Goal: Task Accomplishment & Management: Complete application form

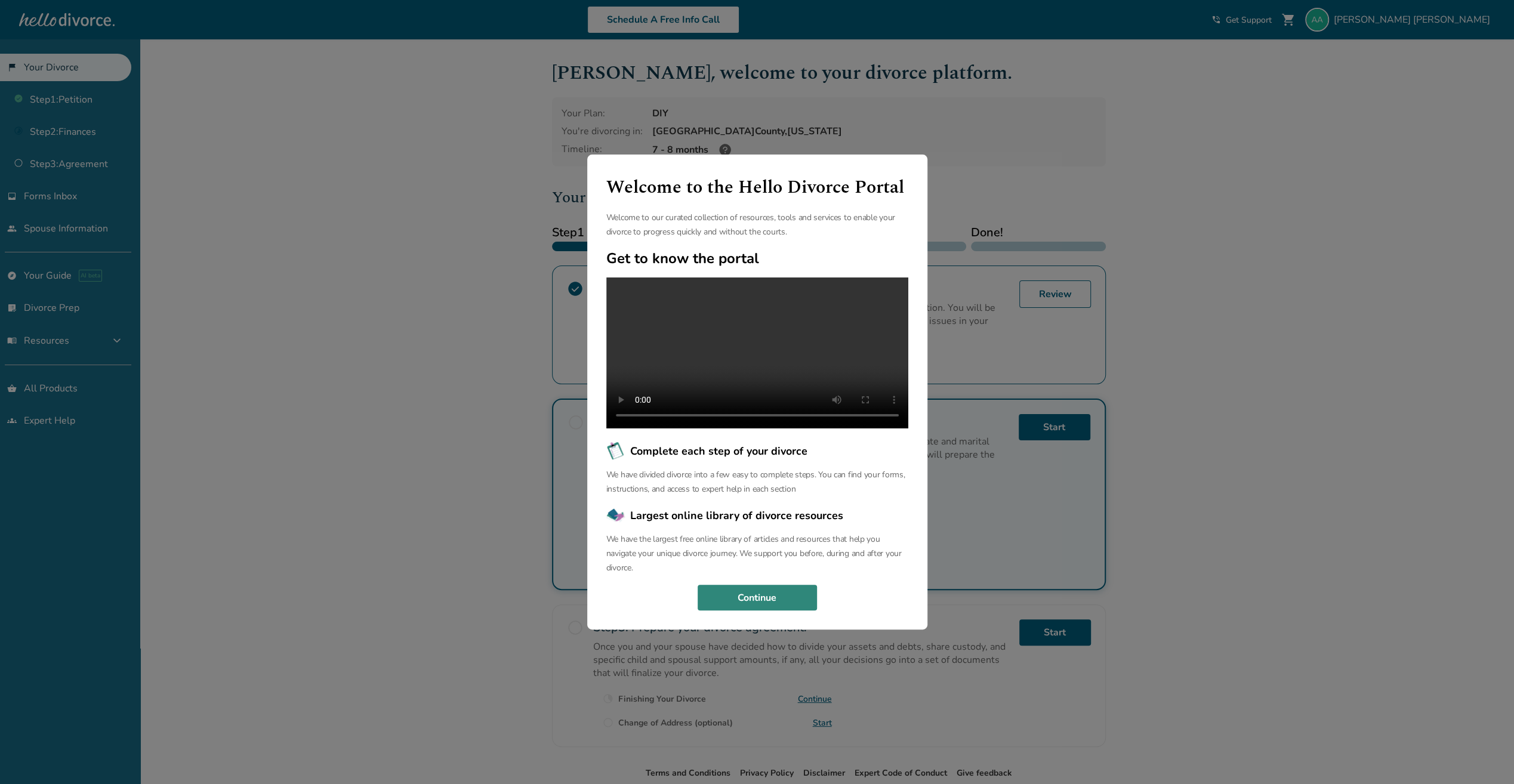
click at [784, 601] on button "Continue" at bounding box center [758, 598] width 120 height 26
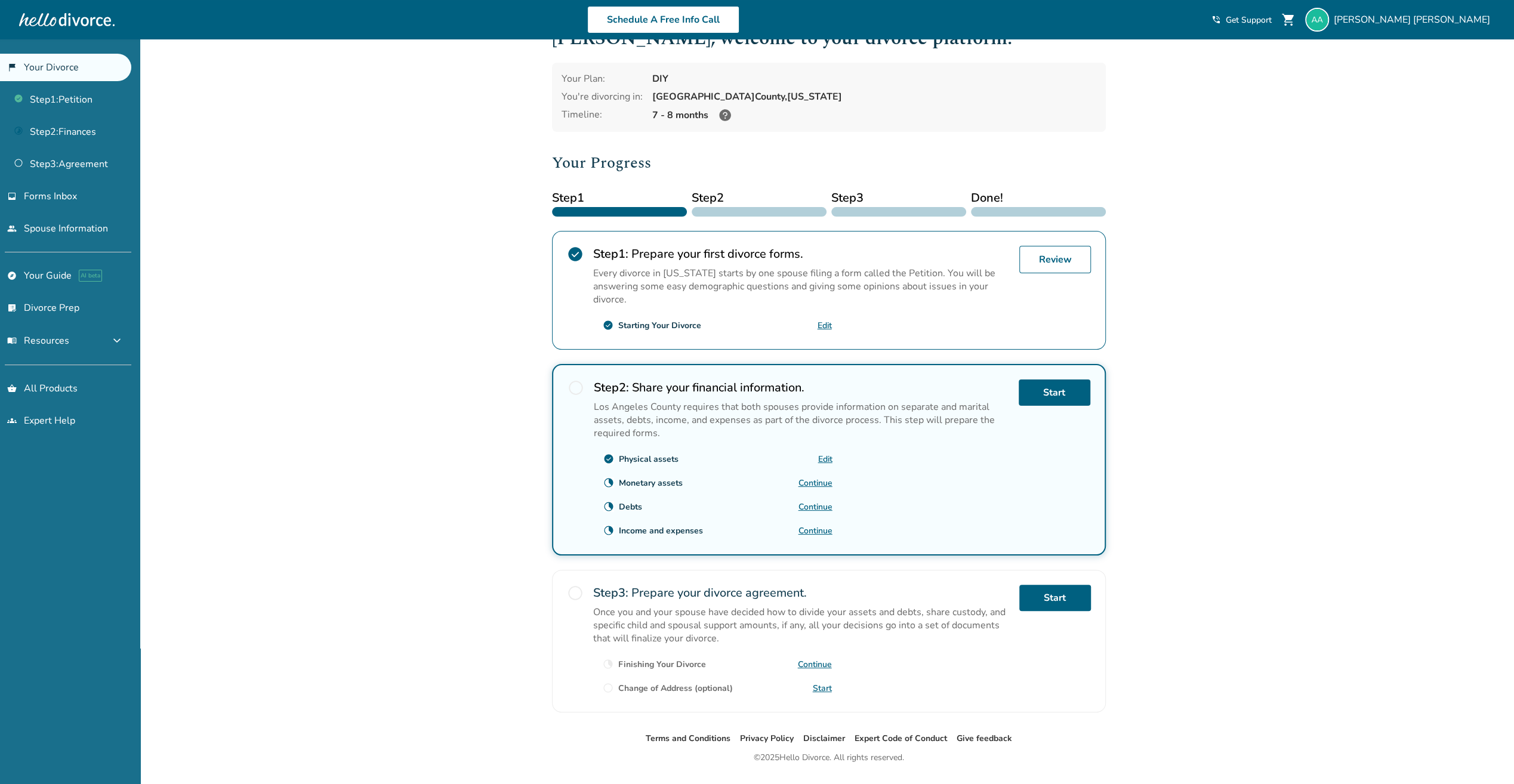
scroll to position [61, 0]
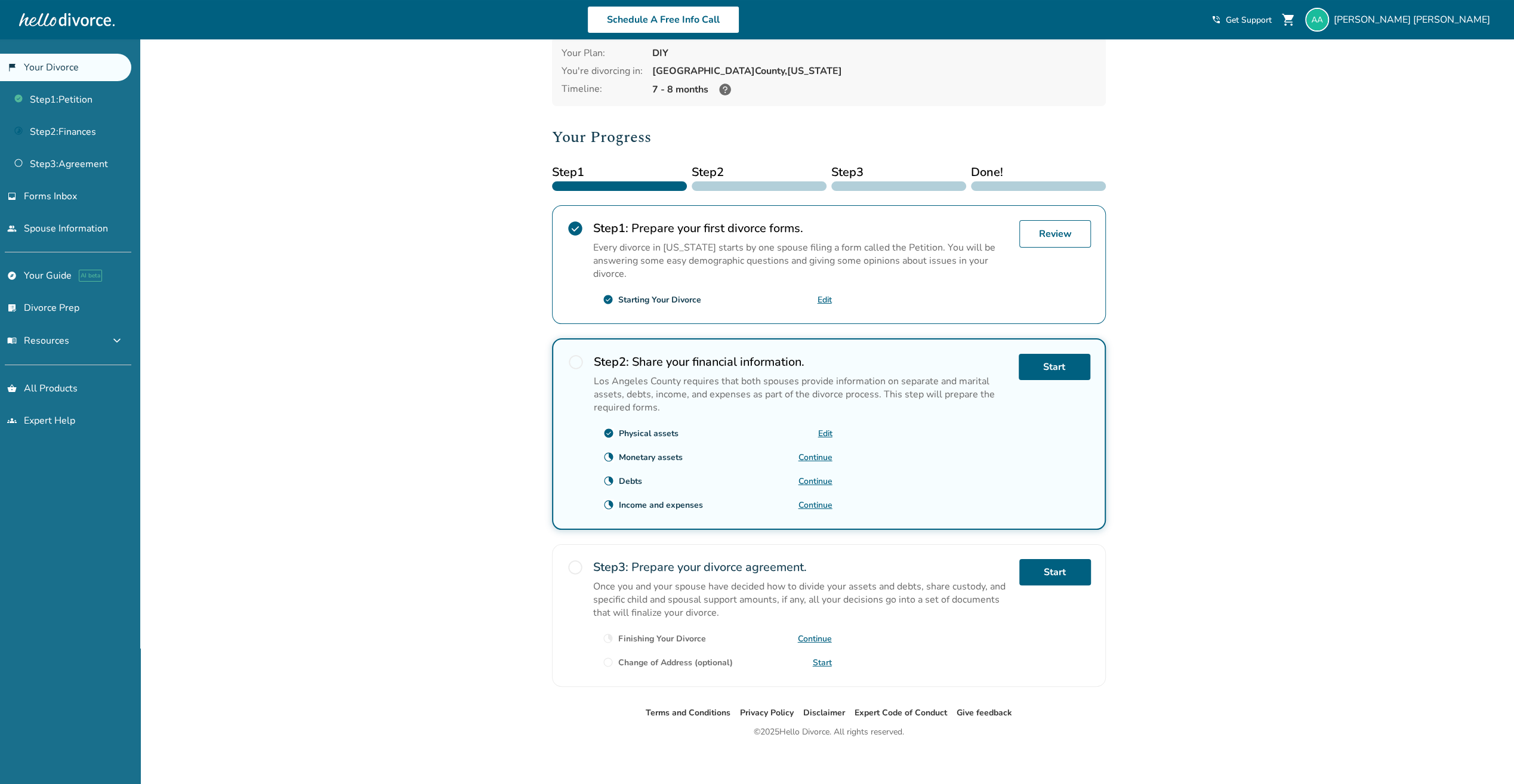
click at [823, 458] on div "clock_loader_40 Monetary assets Continue" at bounding box center [713, 457] width 239 height 19
click at [822, 452] on link "Continue" at bounding box center [815, 457] width 34 height 12
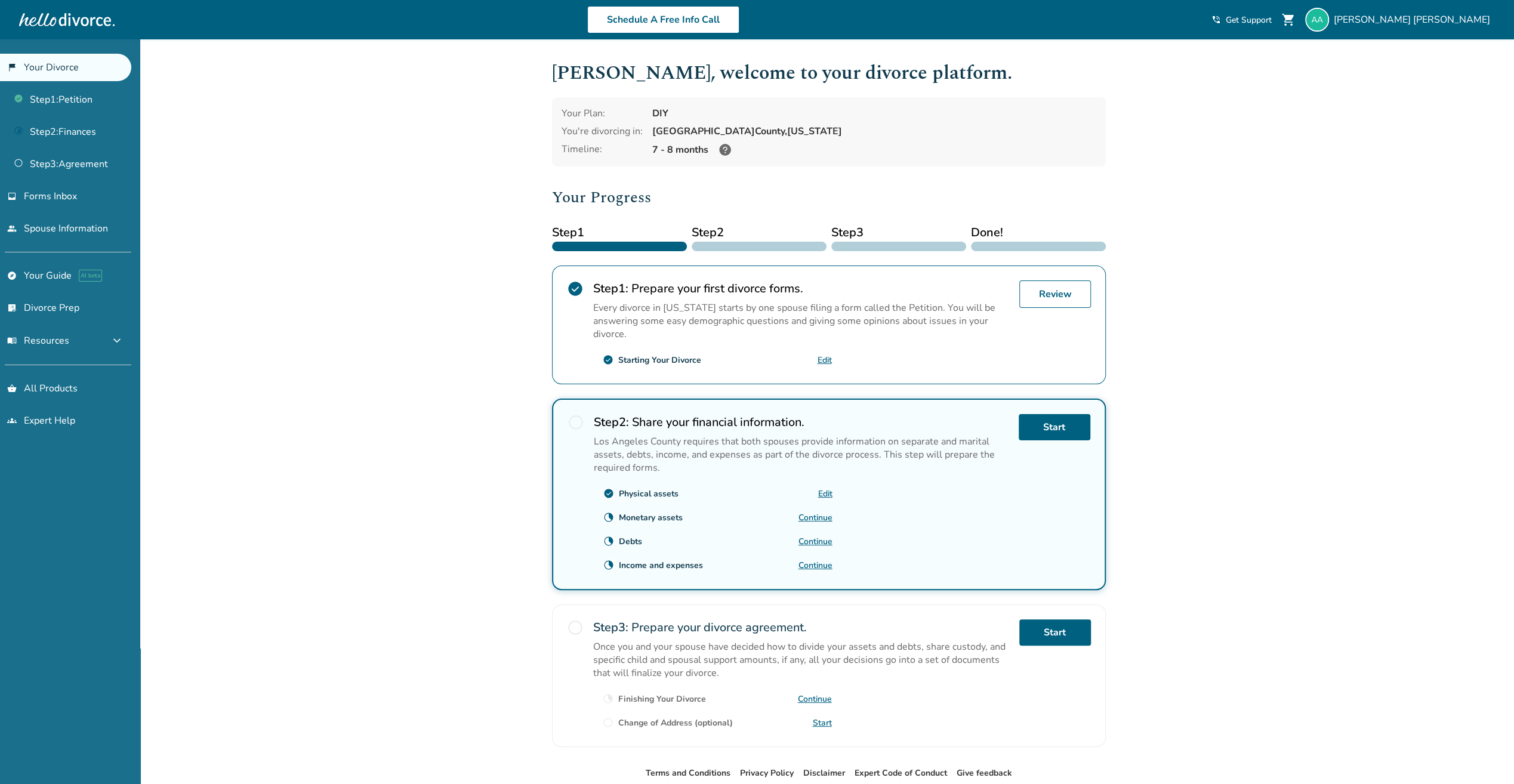
click at [820, 543] on div "clock_loader_40 Debts Continue" at bounding box center [713, 541] width 239 height 19
click at [822, 539] on link "Continue" at bounding box center [815, 542] width 34 height 12
click at [68, 127] on link "Step 2 : Finances" at bounding box center [65, 131] width 131 height 27
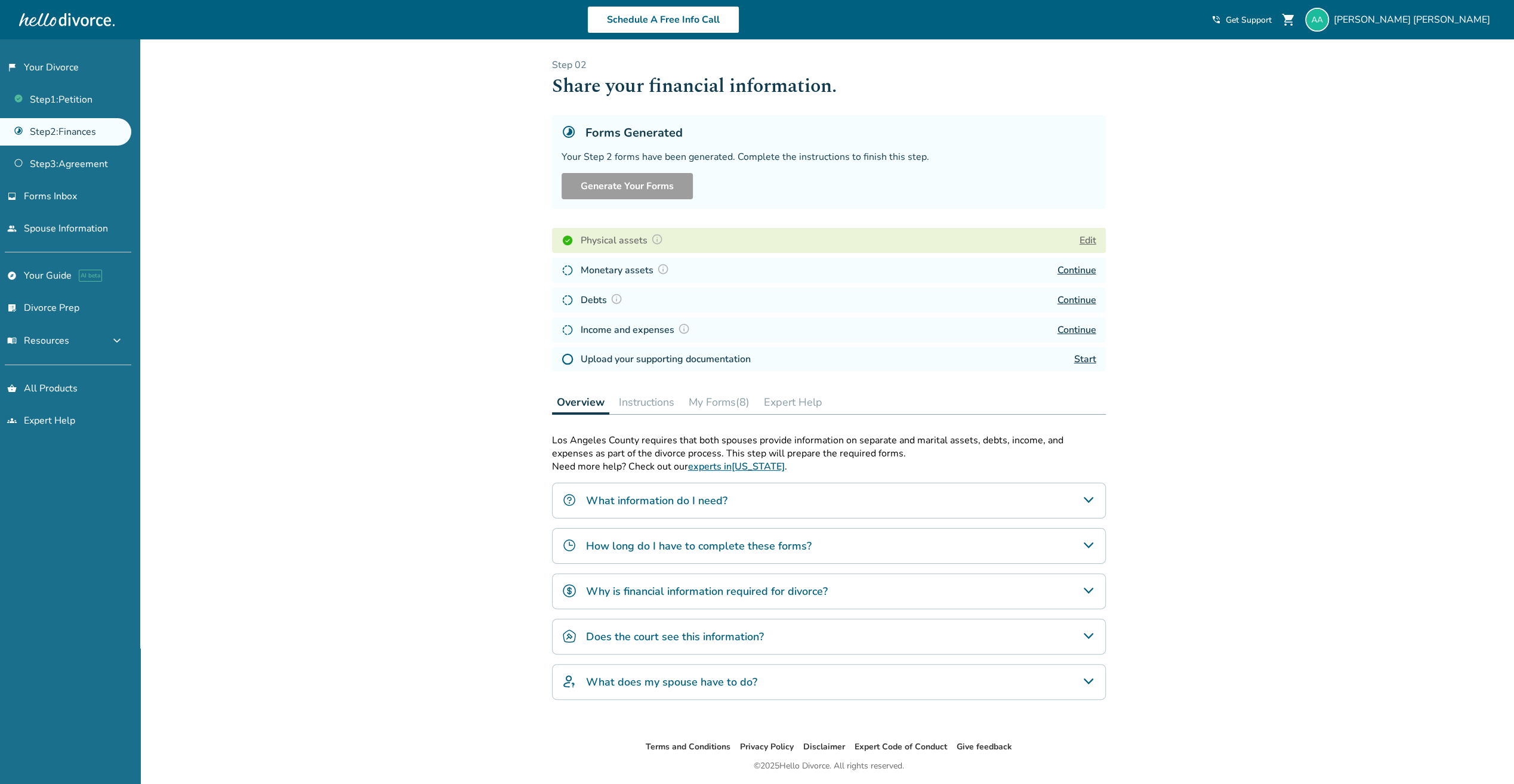
click at [1083, 359] on link "Start" at bounding box center [1085, 359] width 22 height 13
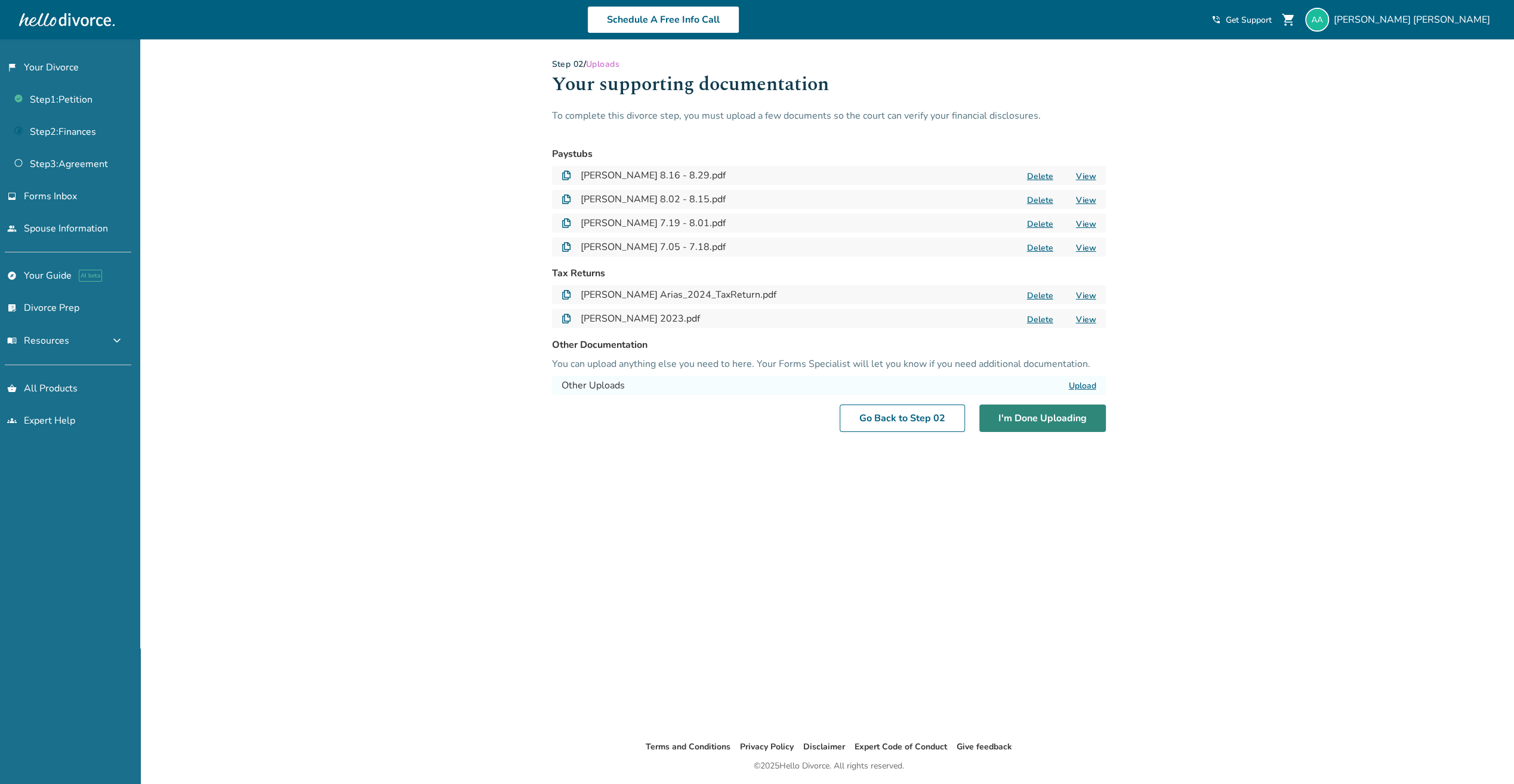
click at [1054, 409] on button "I'm Done Uploading" at bounding box center [1042, 418] width 127 height 27
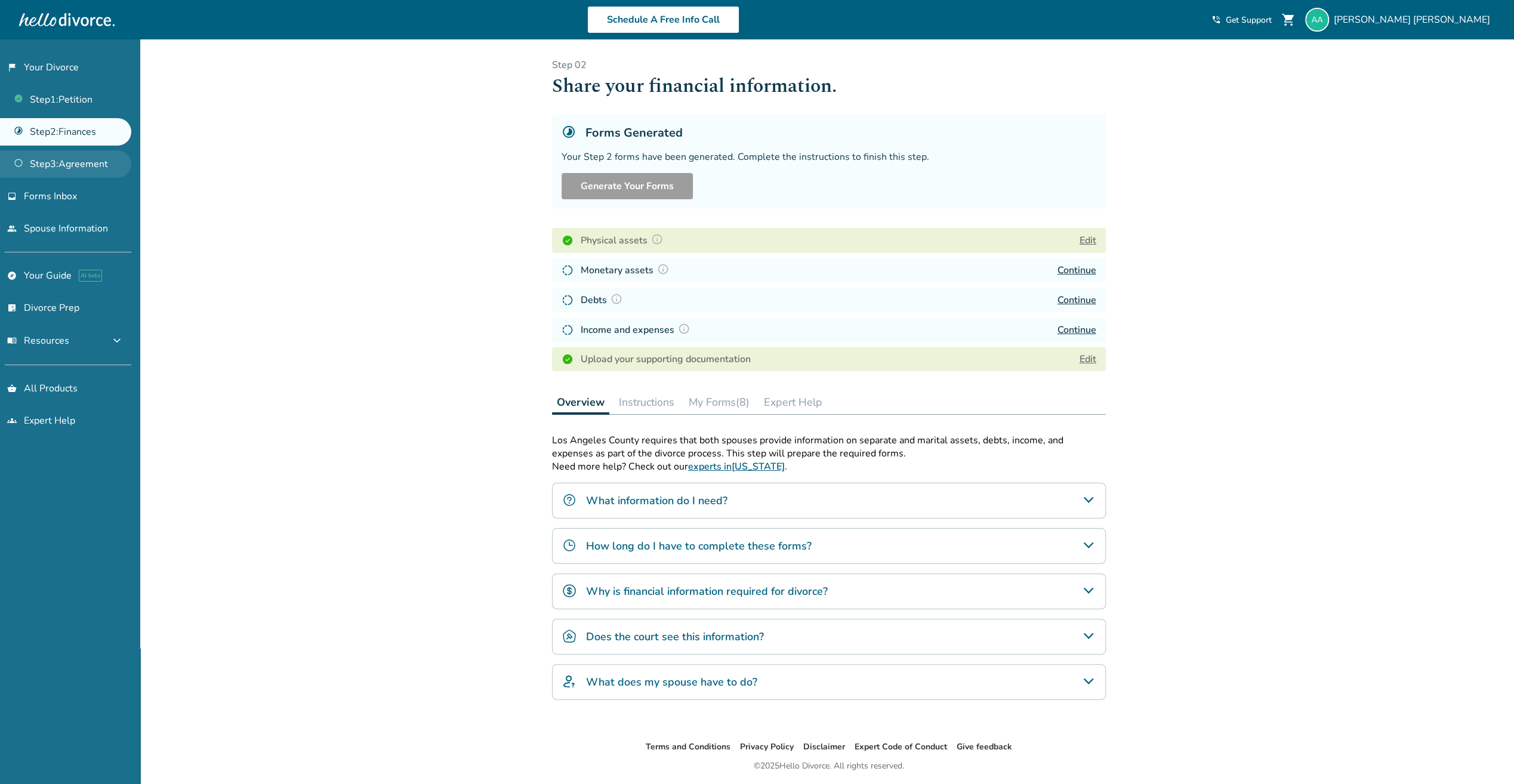
click at [83, 155] on link "Step 3 : Agreement" at bounding box center [65, 163] width 131 height 27
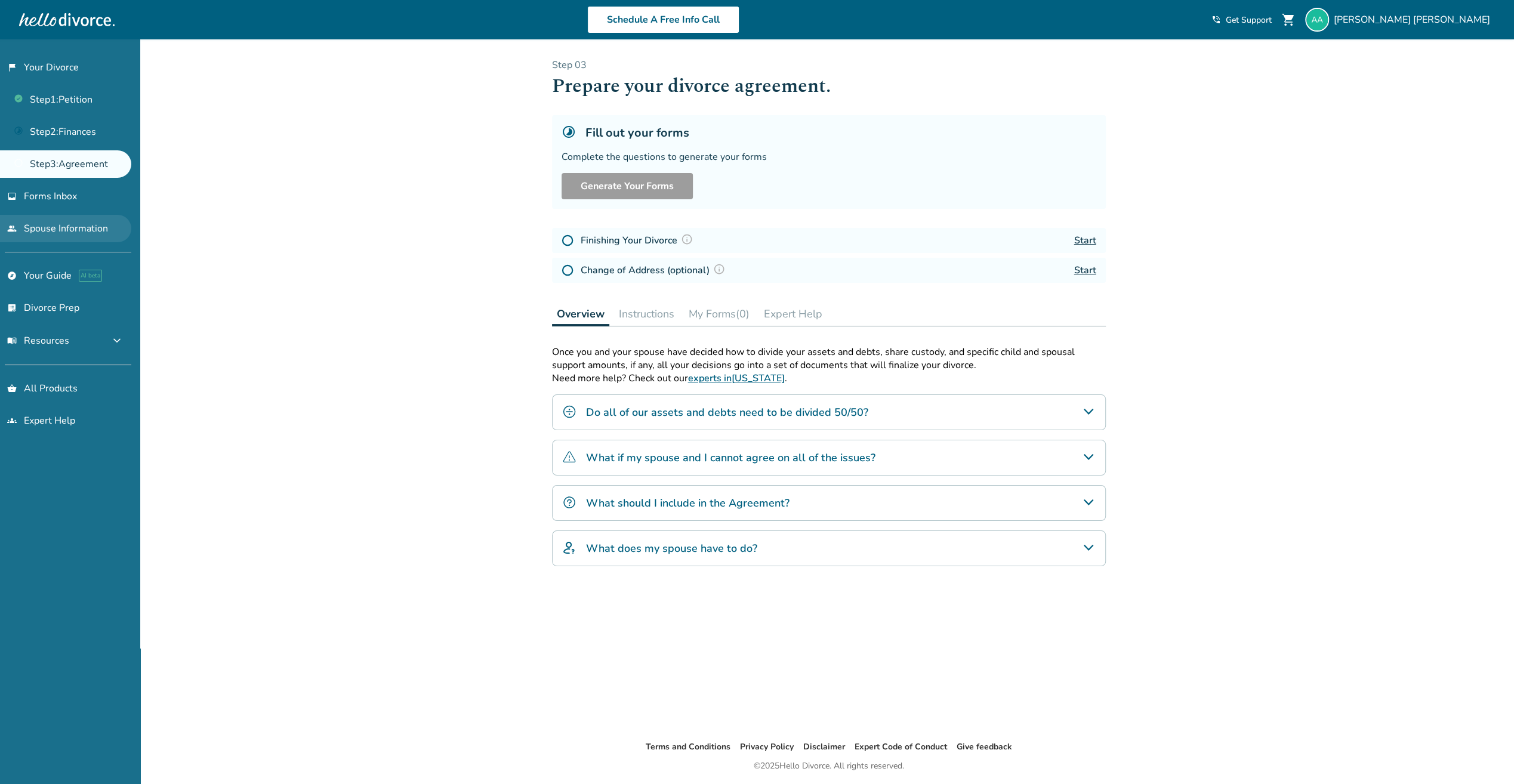
click at [29, 225] on link "people Spouse Information" at bounding box center [65, 228] width 131 height 27
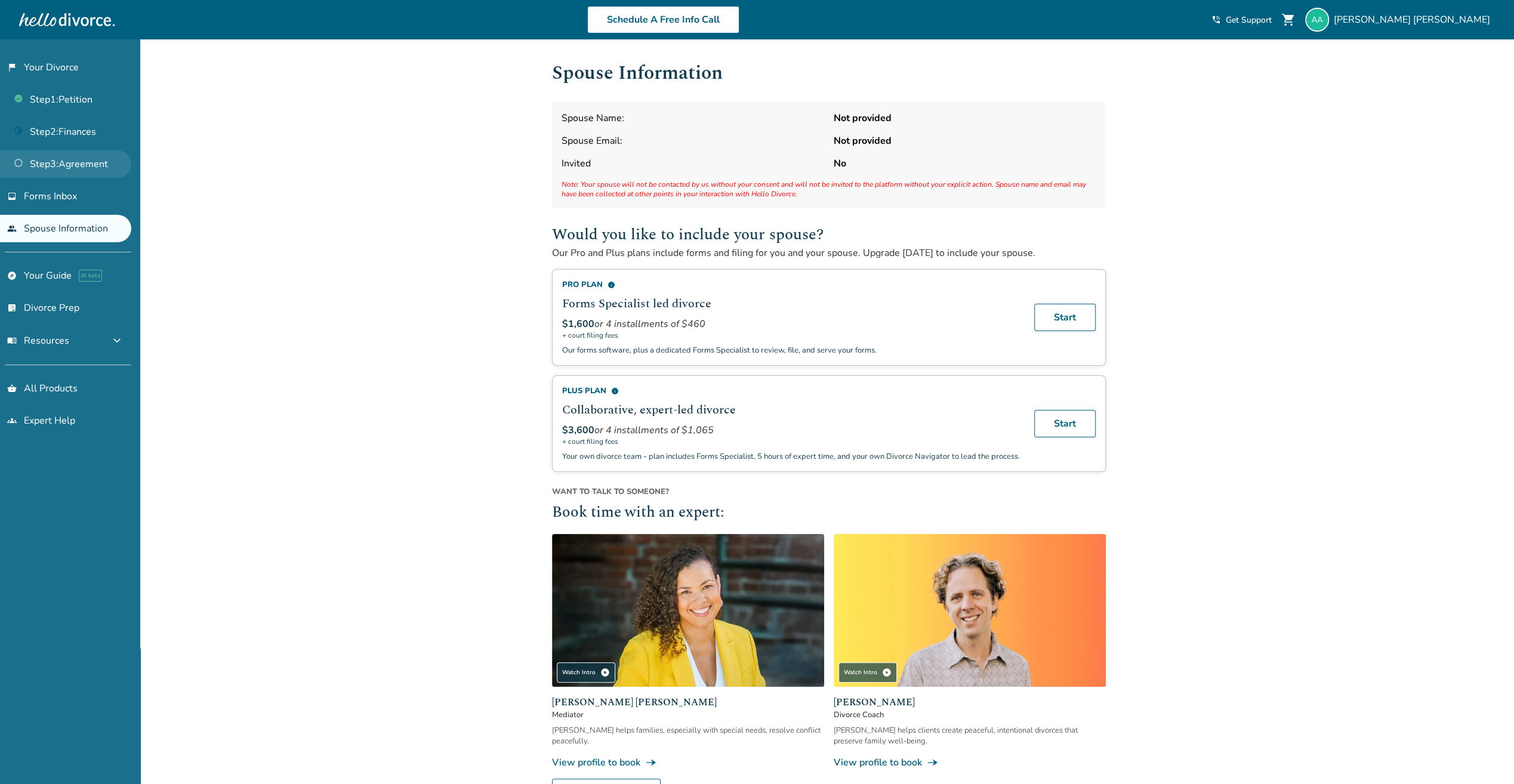
click at [44, 161] on link "Step 3 : Agreement" at bounding box center [65, 163] width 131 height 27
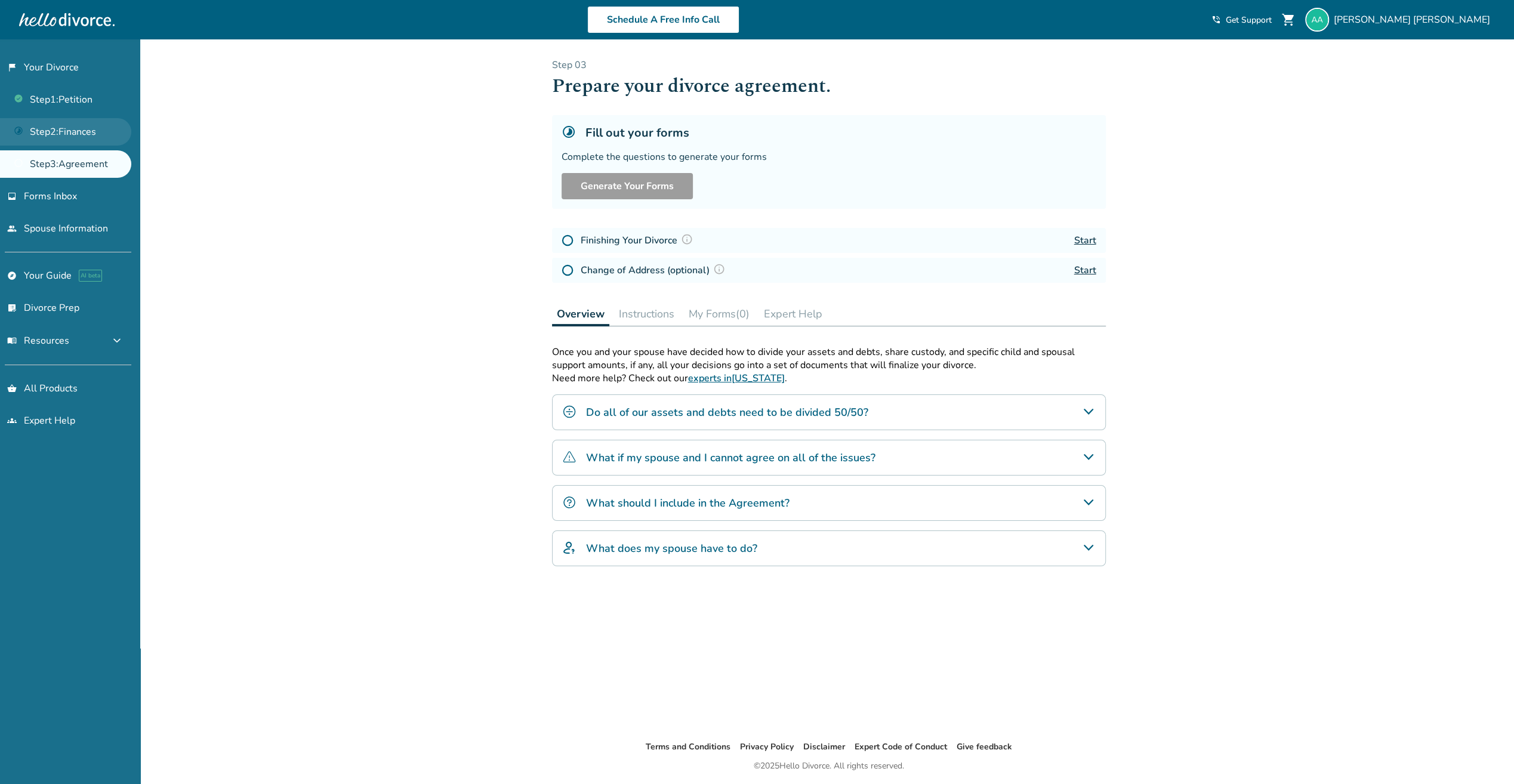
click at [53, 137] on link "Step 2 : Finances" at bounding box center [65, 131] width 131 height 27
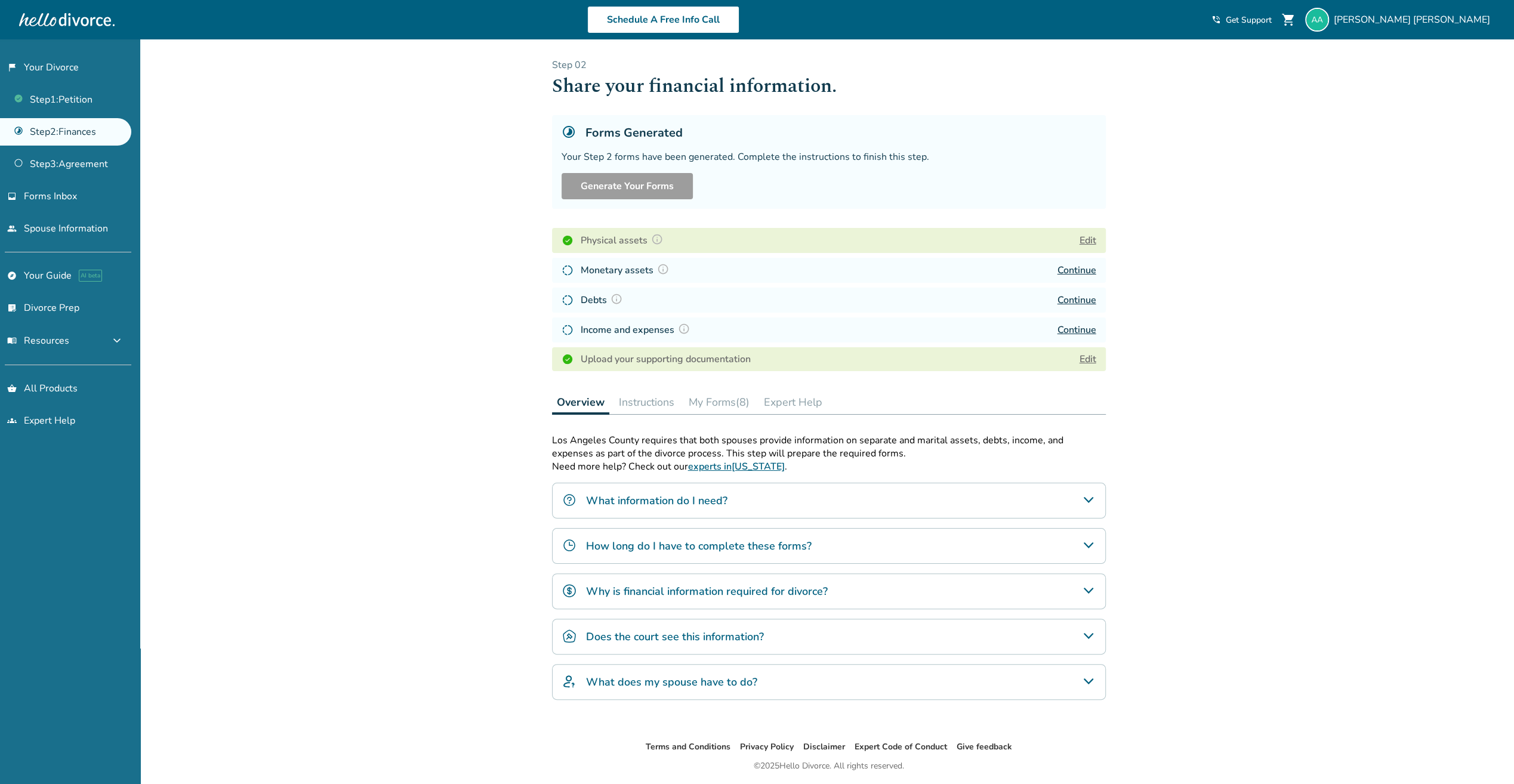
click at [647, 399] on button "Instructions" at bounding box center [647, 402] width 65 height 24
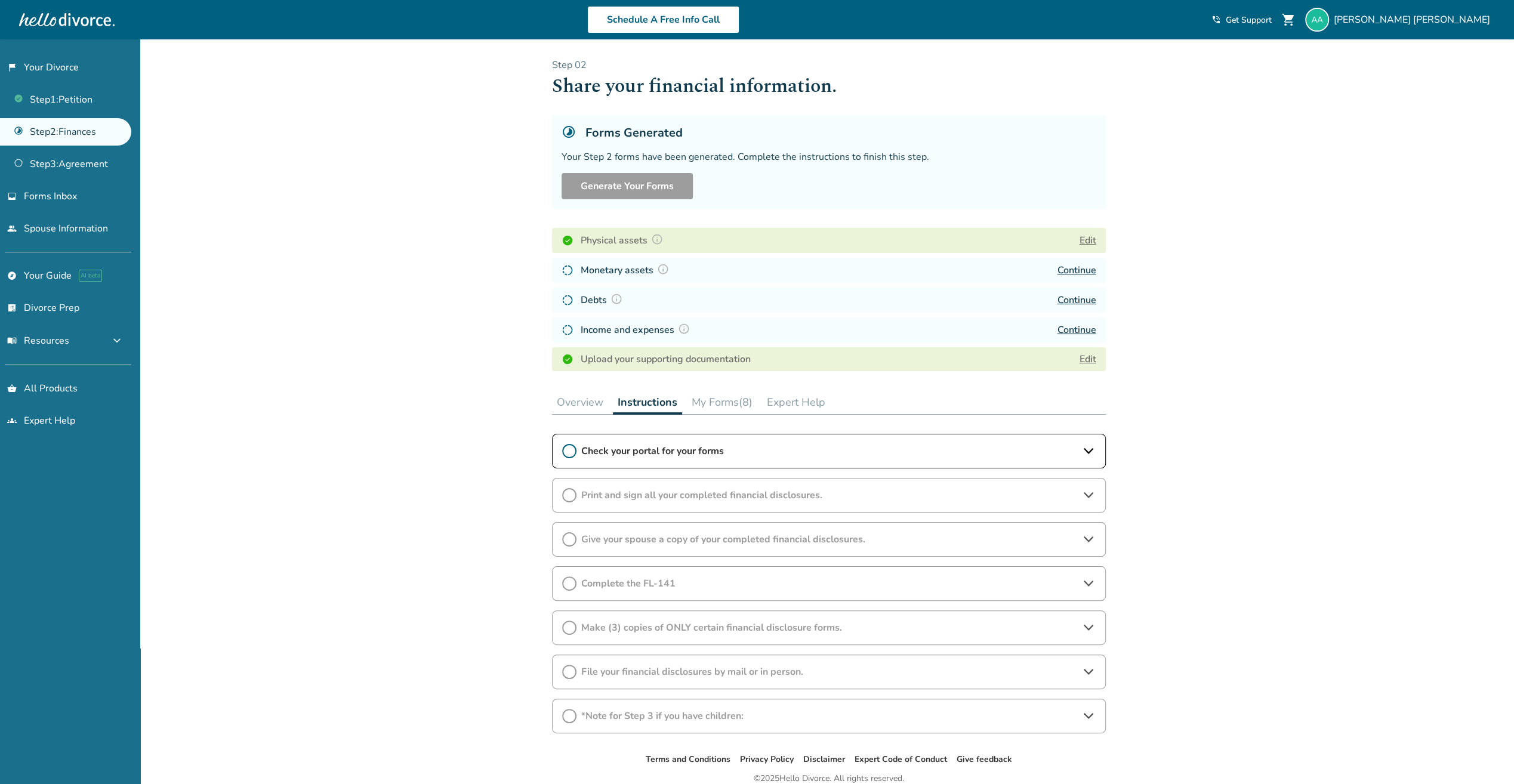
click at [1089, 454] on icon at bounding box center [1088, 451] width 14 height 14
click at [569, 506] on span "I have completed this step." at bounding box center [631, 511] width 138 height 19
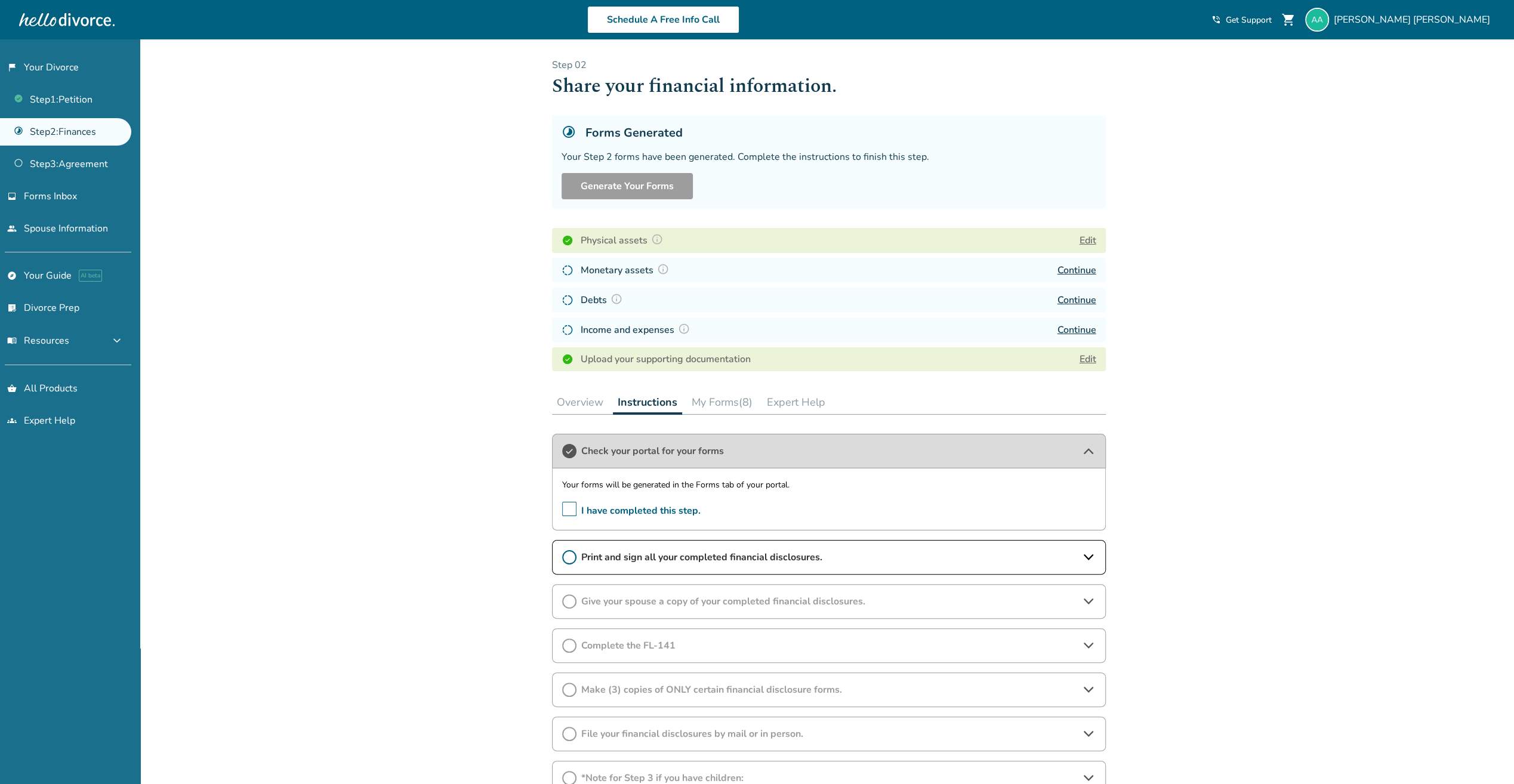
scroll to position [110, 0]
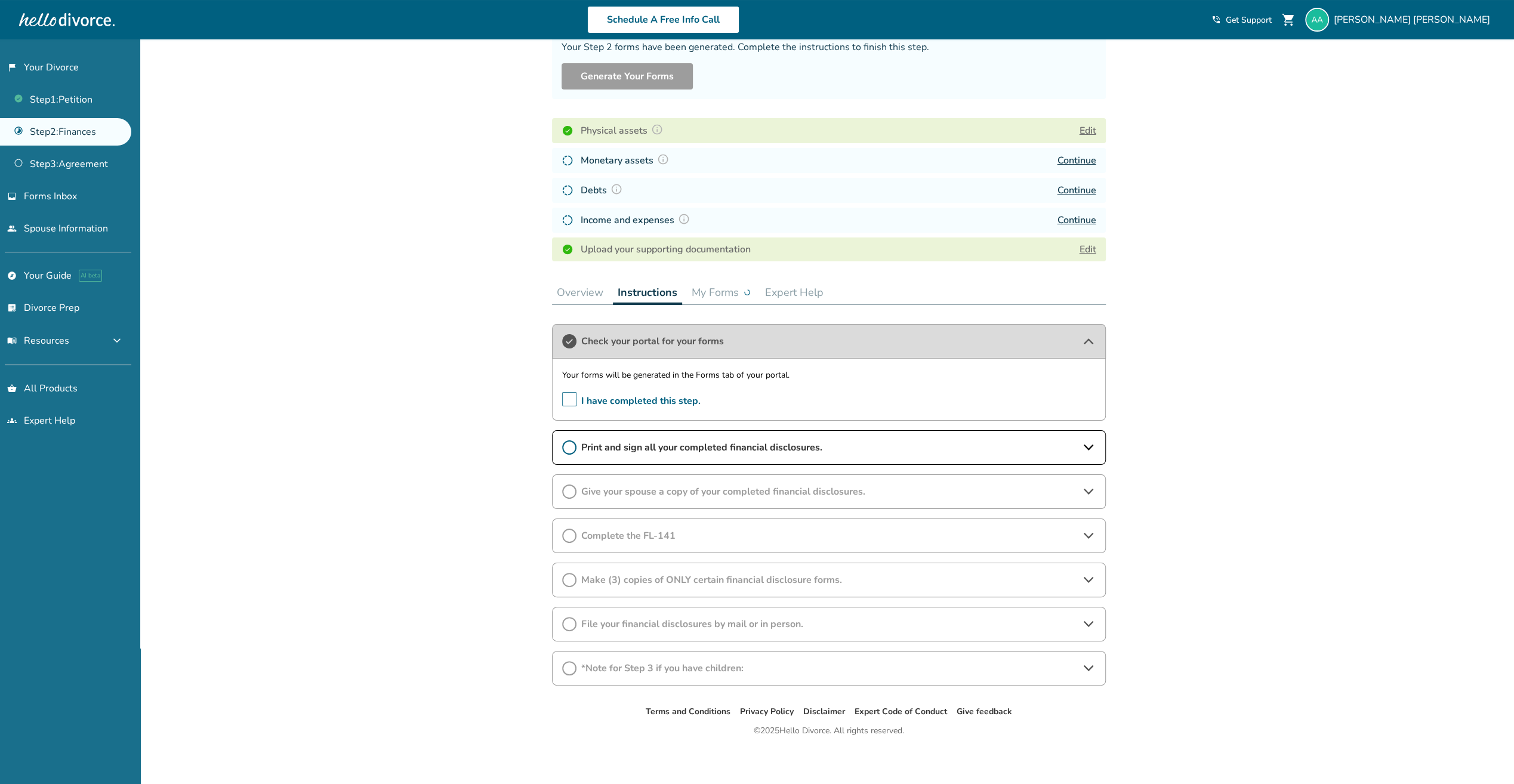
click at [1036, 444] on span "Print and sign all your completed financial disclosures." at bounding box center [829, 447] width 495 height 13
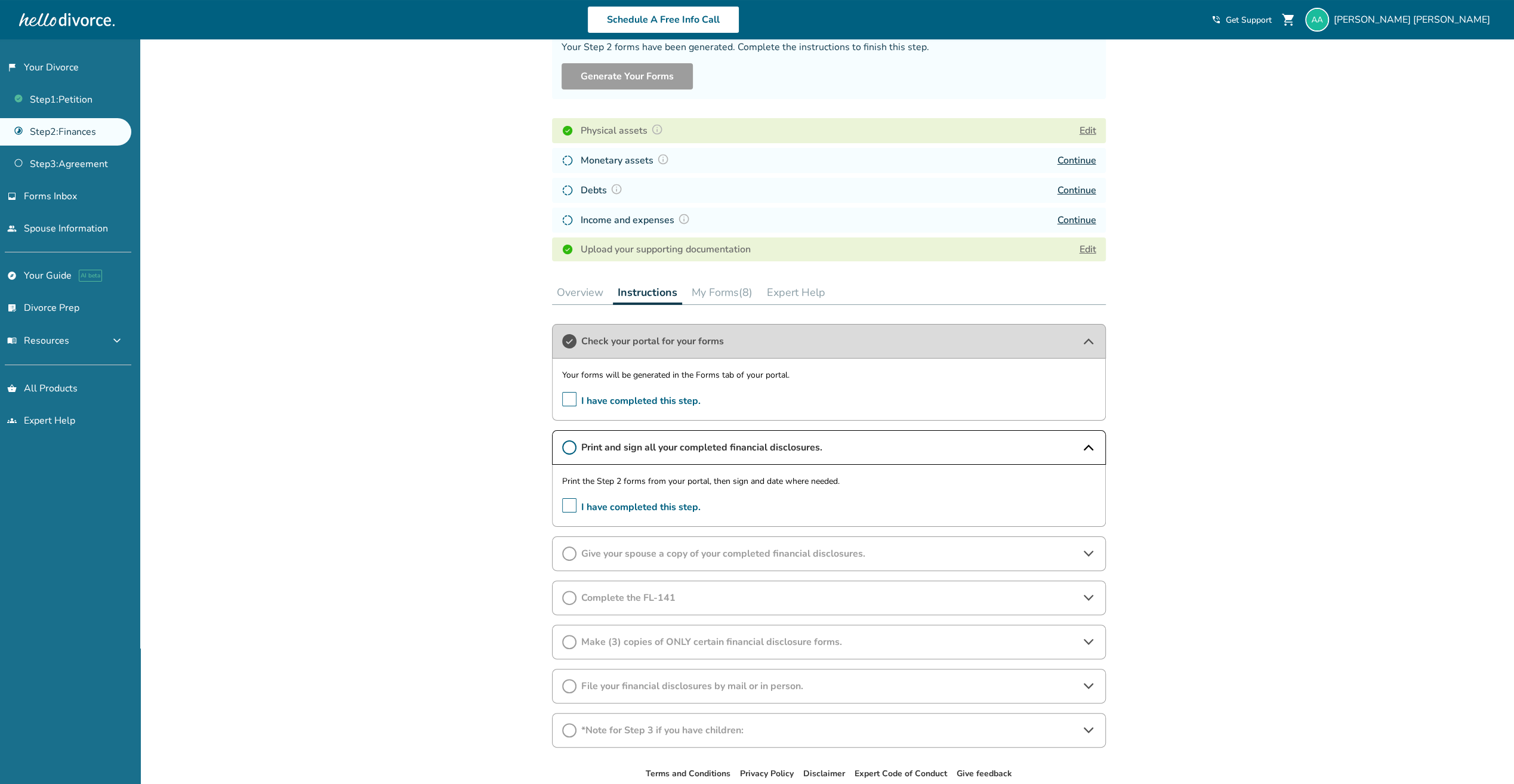
click at [1036, 444] on span "Print and sign all your completed financial disclosures." at bounding box center [829, 447] width 495 height 13
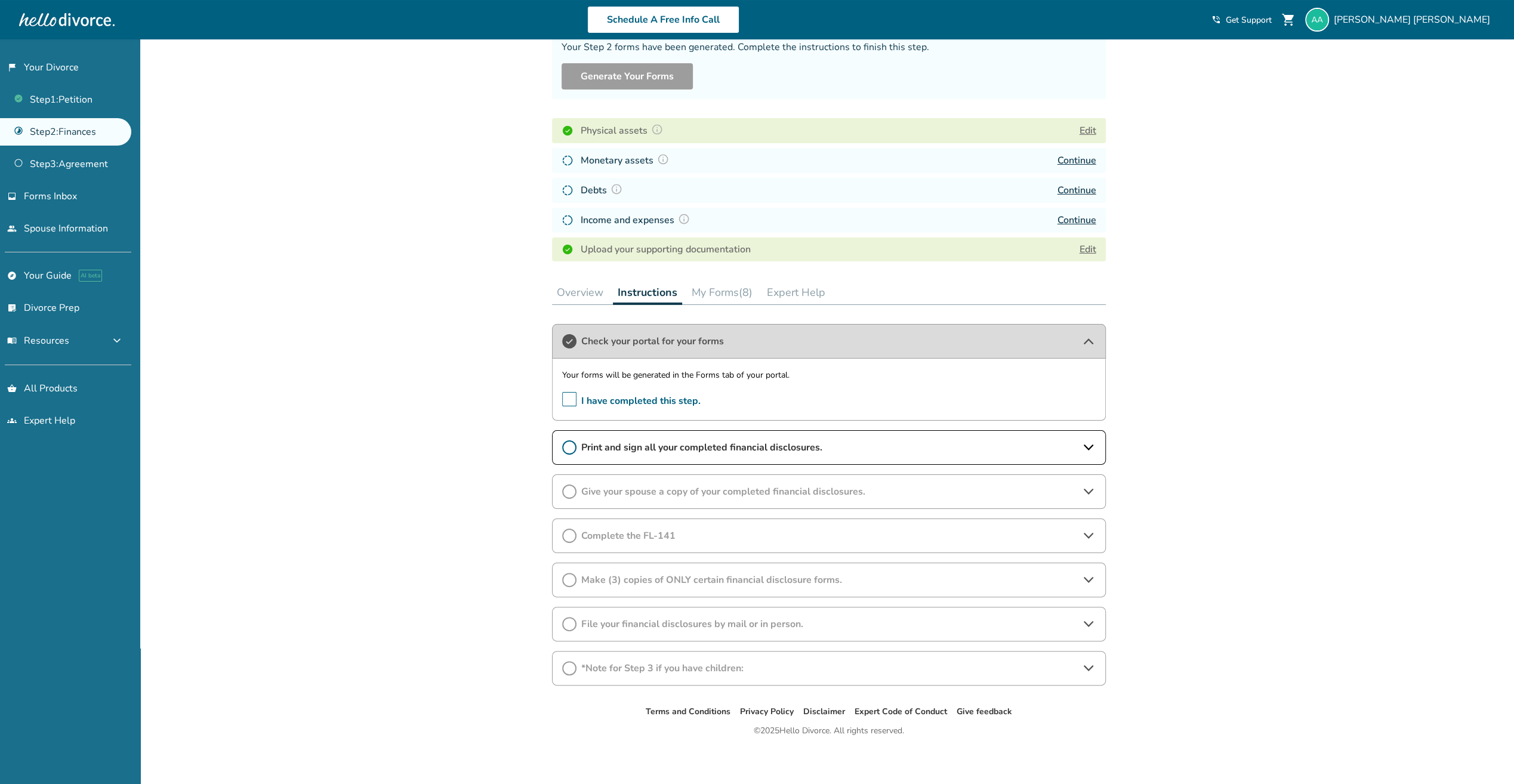
click at [803, 532] on span "Complete the FL-141" at bounding box center [829, 535] width 495 height 13
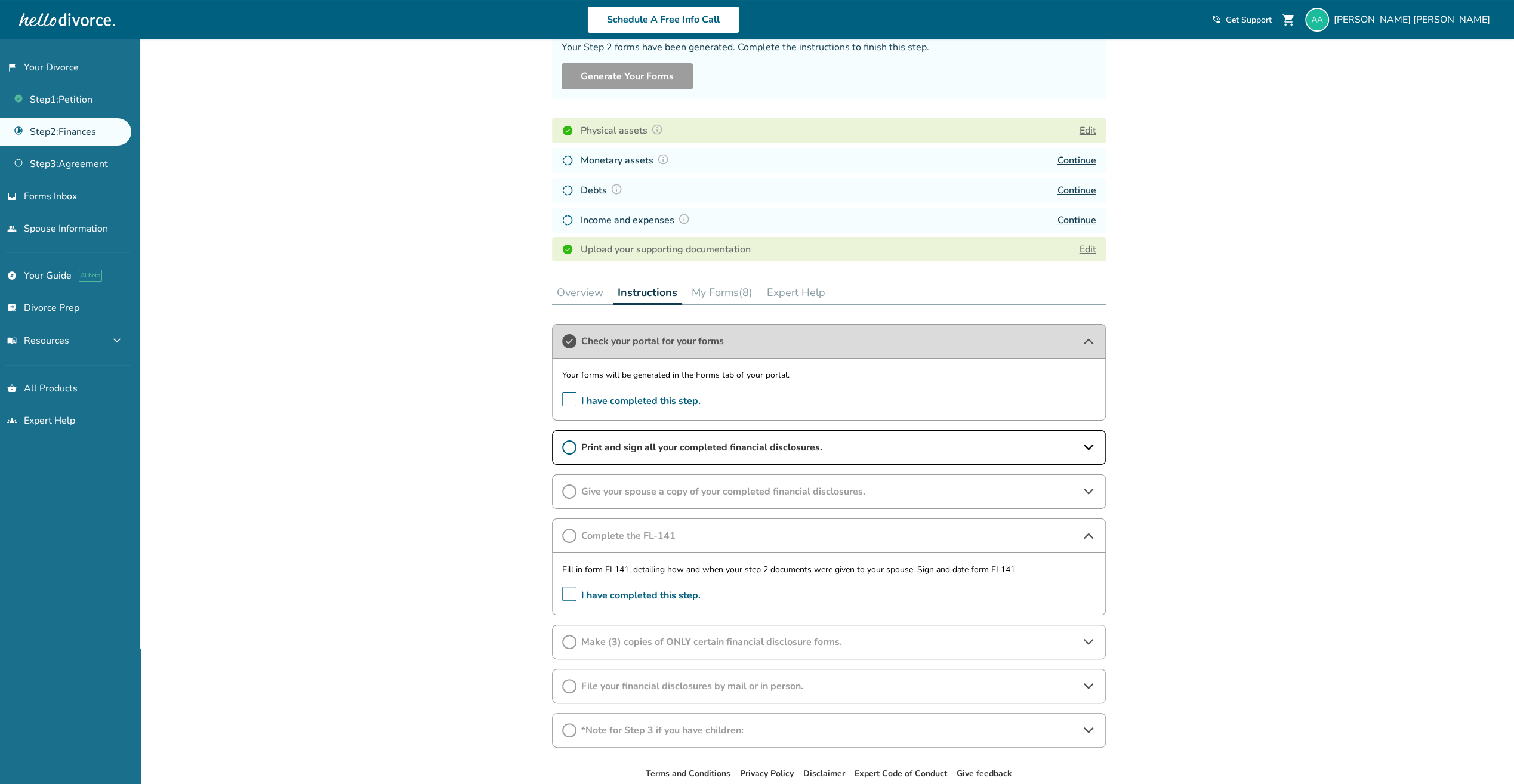
click at [803, 532] on span "Complete the FL-141" at bounding box center [829, 535] width 495 height 13
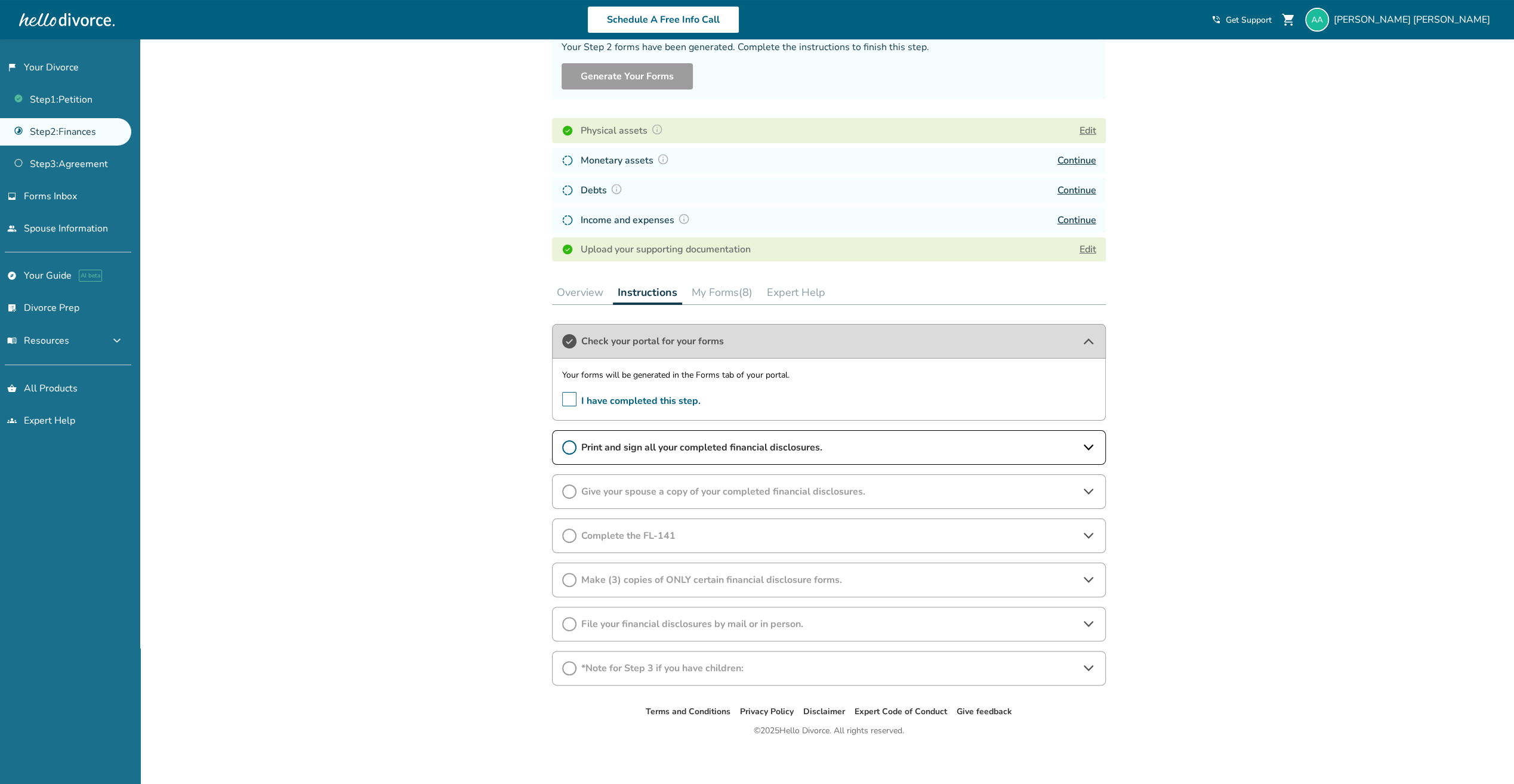
click at [1097, 660] on div "*Note for Step 3 if you have children:" at bounding box center [829, 668] width 554 height 35
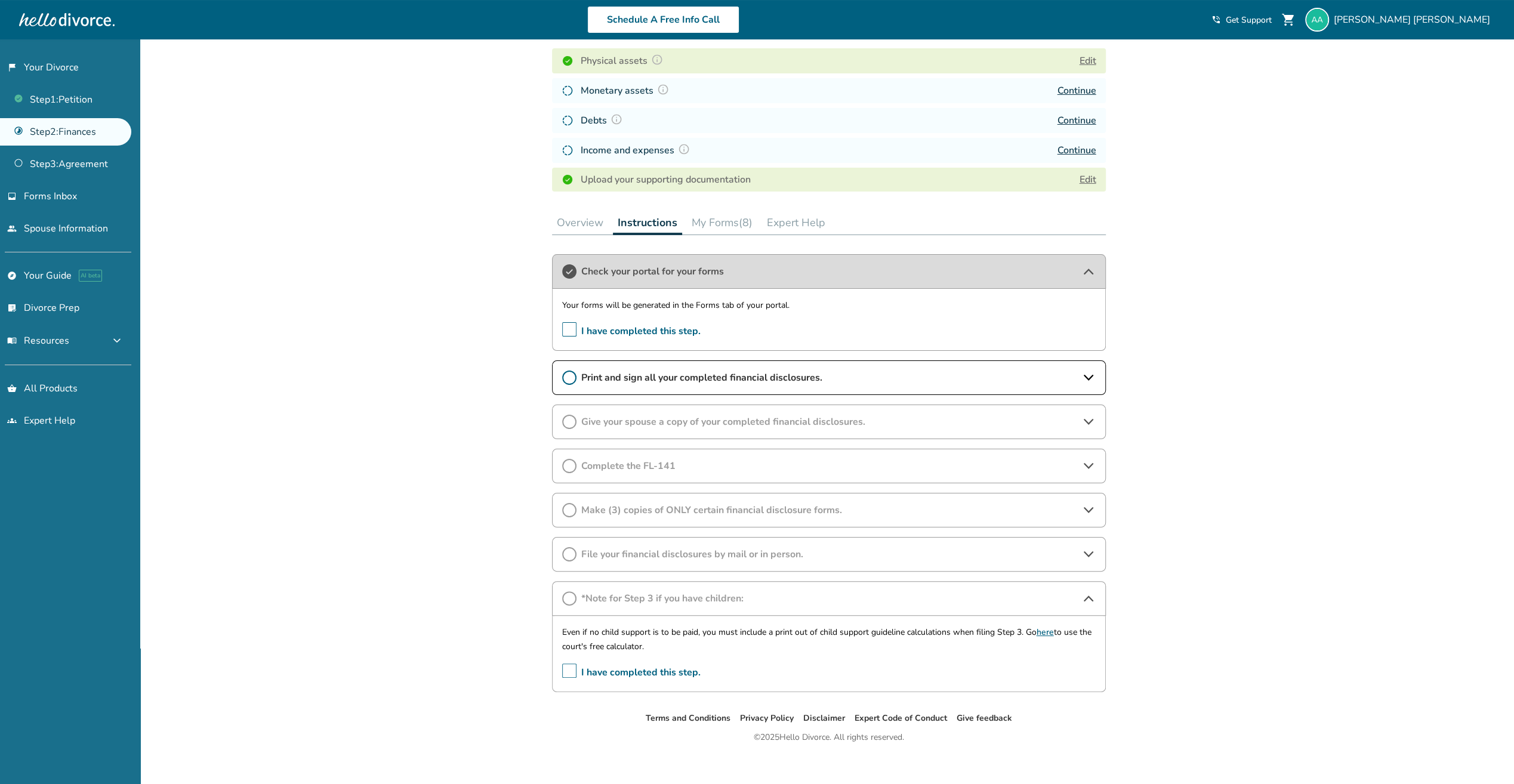
scroll to position [186, 0]
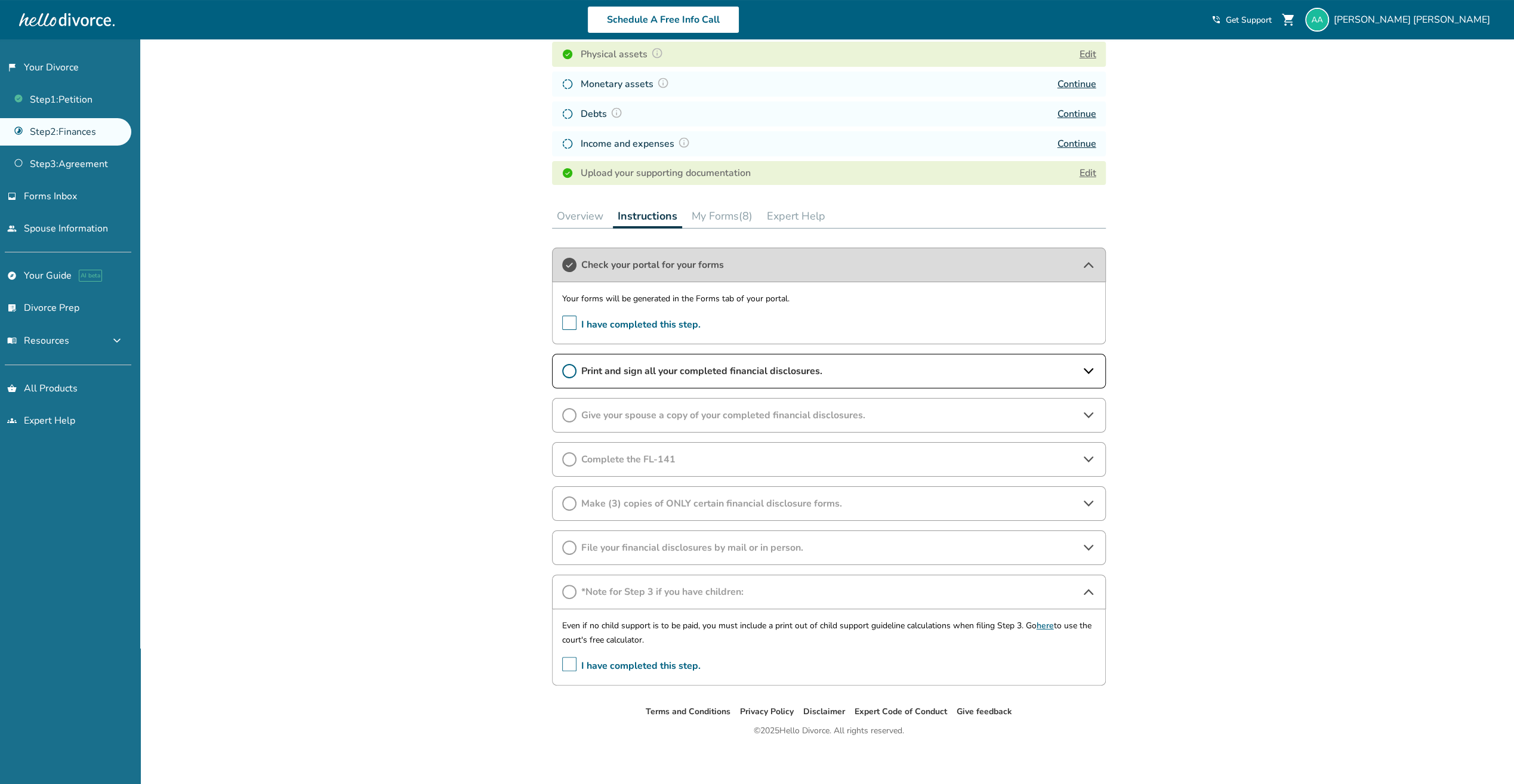
click at [1087, 589] on icon at bounding box center [1088, 591] width 14 height 14
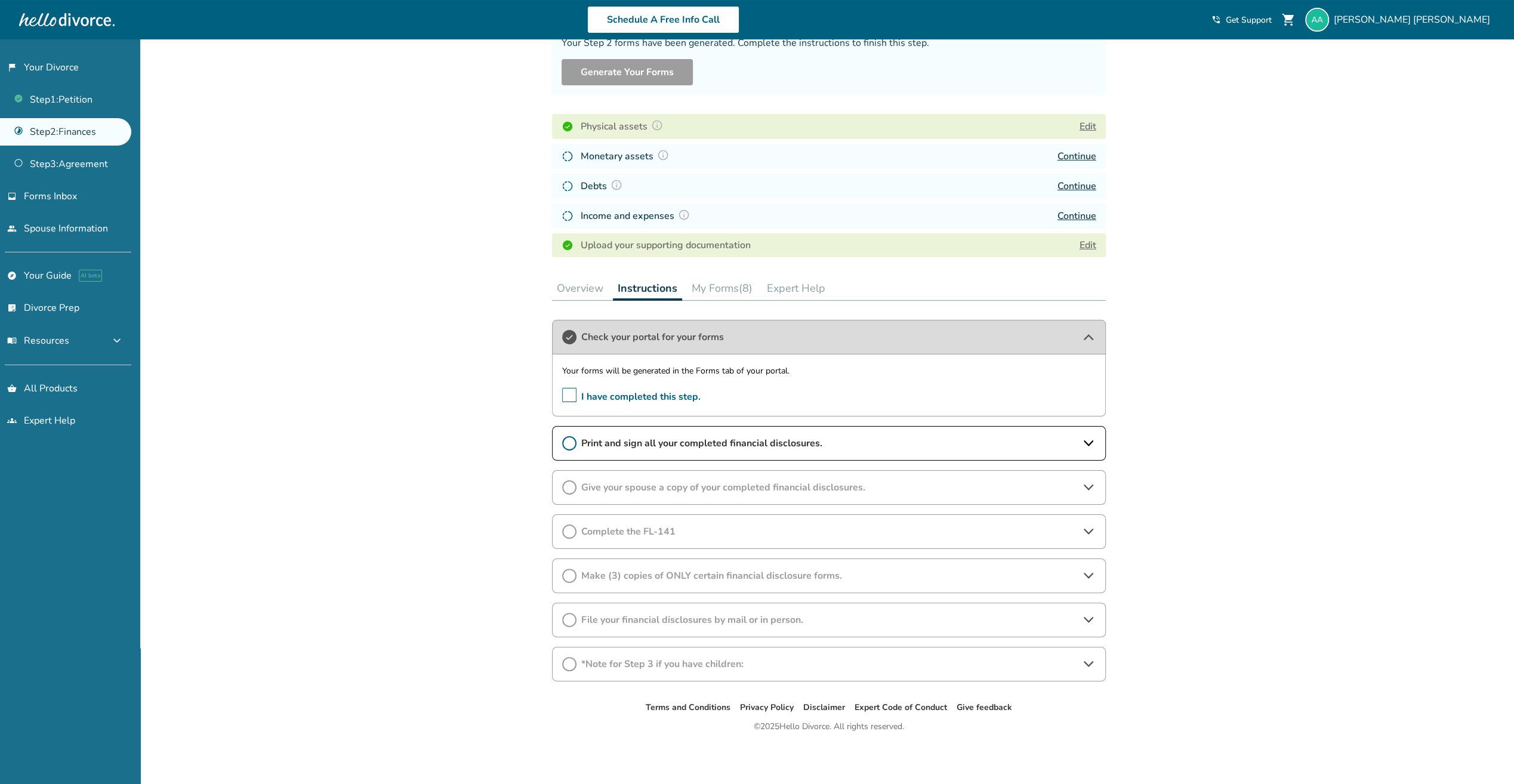
scroll to position [110, 0]
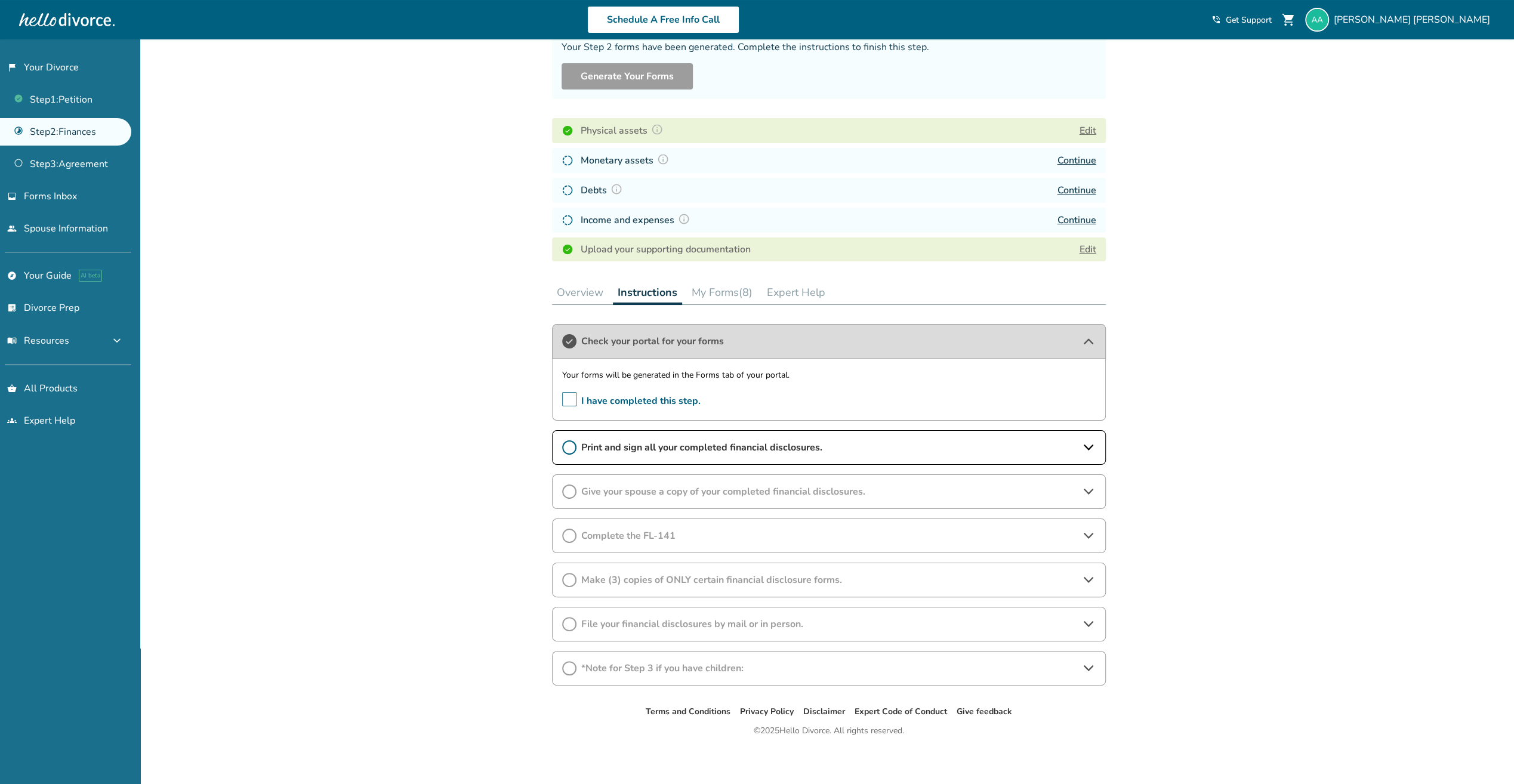
click at [567, 399] on span "I have completed this step." at bounding box center [631, 401] width 138 height 19
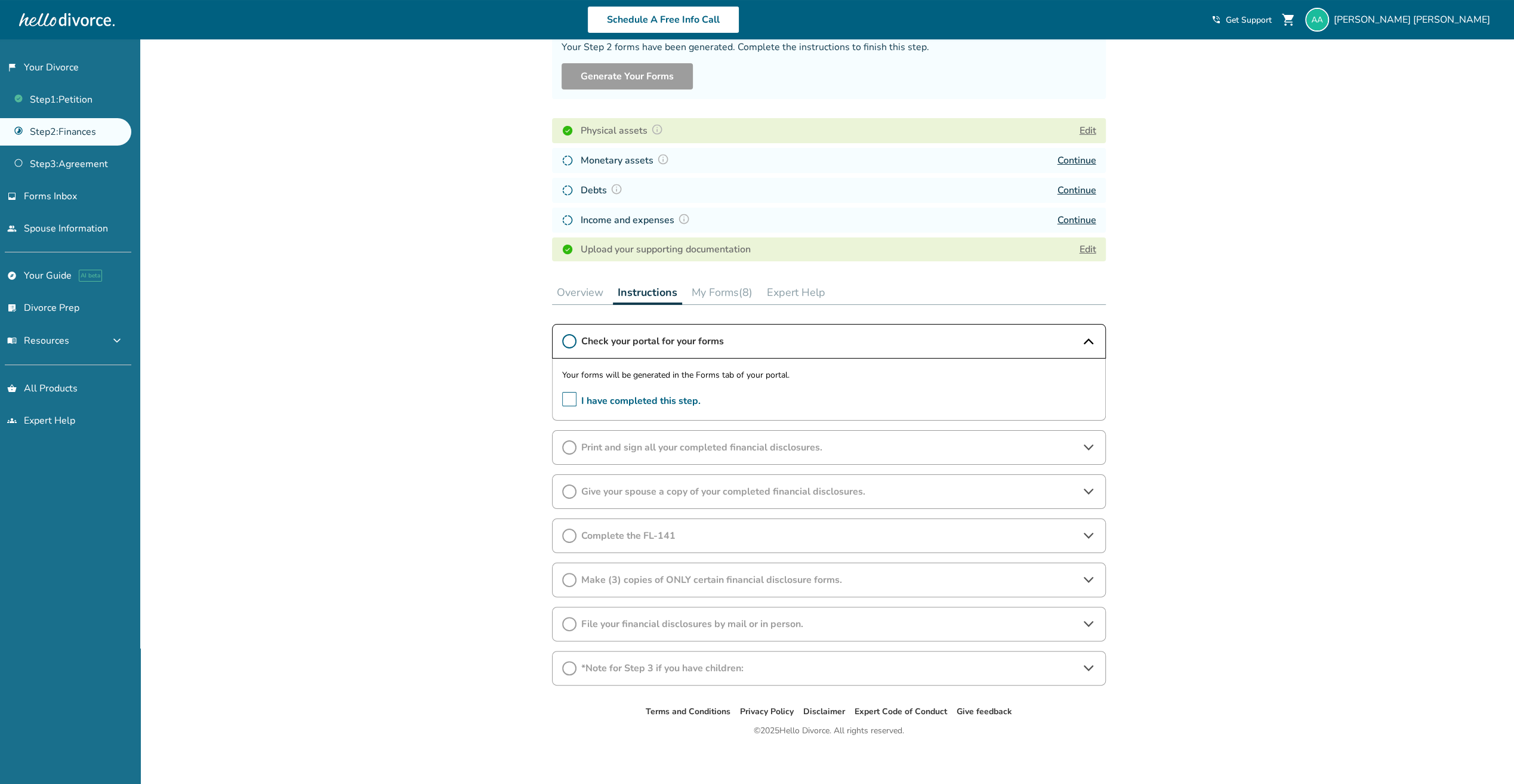
click at [731, 284] on button "My Forms (8)" at bounding box center [722, 292] width 71 height 24
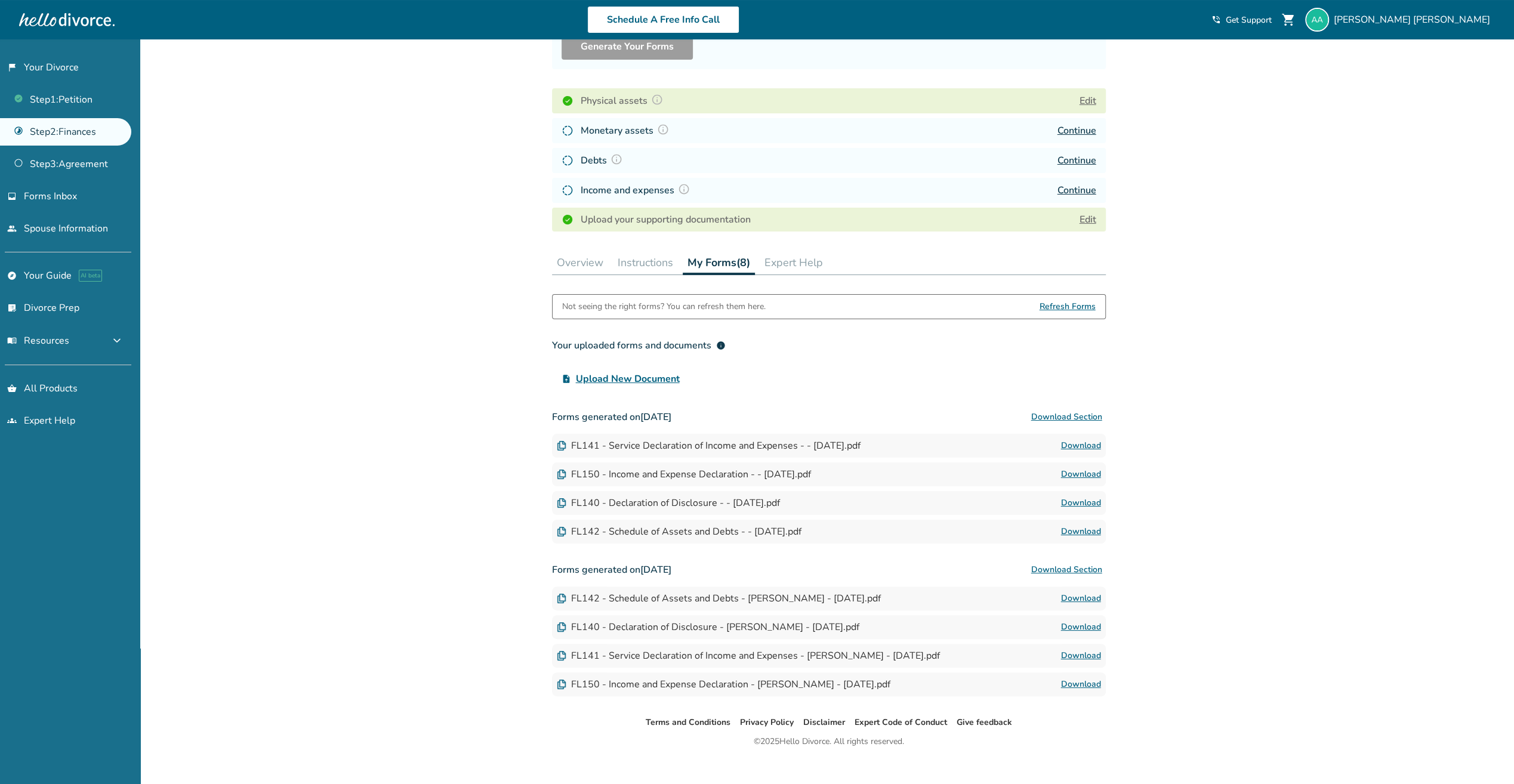
scroll to position [153, 0]
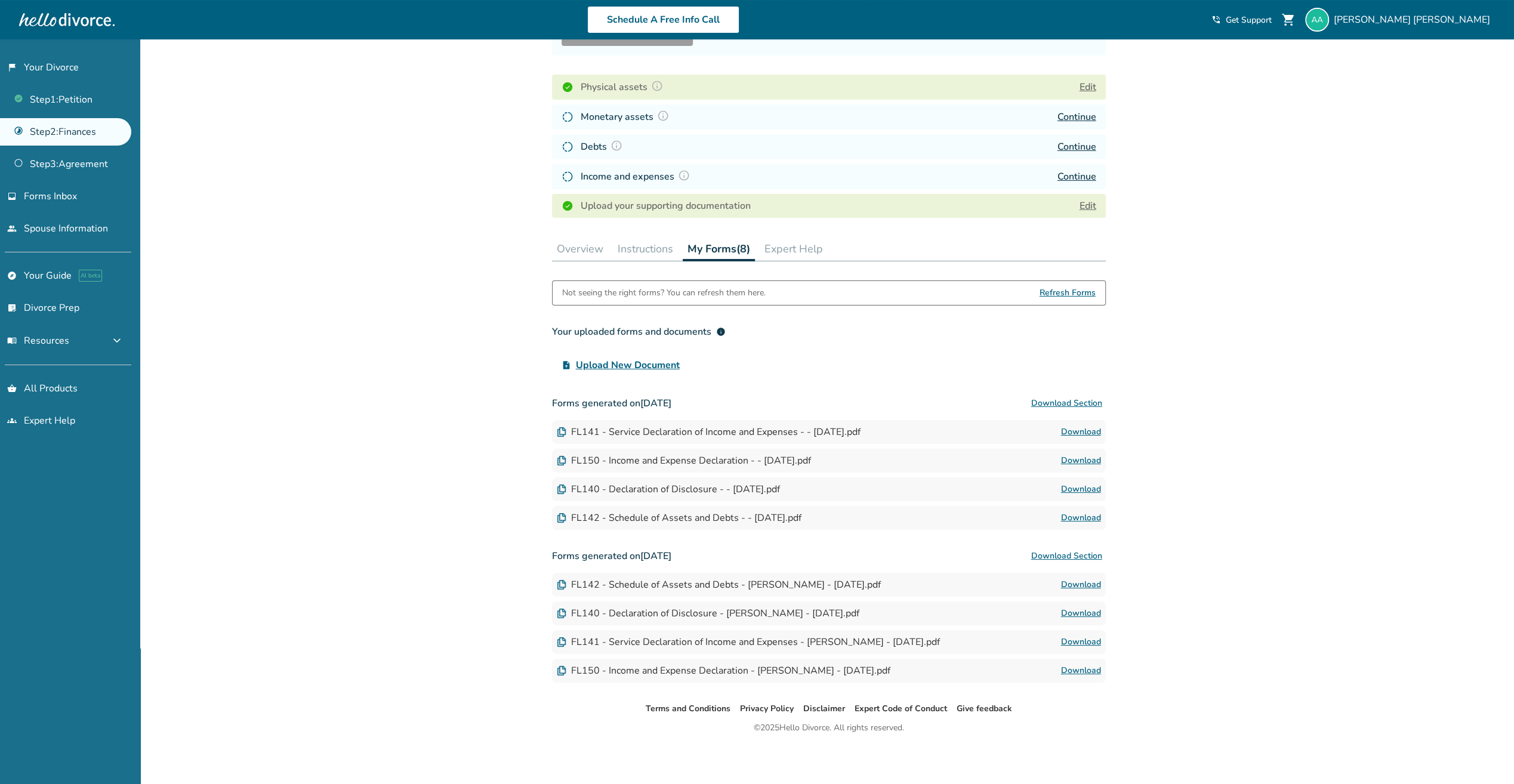
click at [1071, 399] on button "Download Section" at bounding box center [1066, 403] width 78 height 24
click at [1364, 265] on div "Added to cart Step 0 2 Share your financial information. Forms Generated Your S…" at bounding box center [757, 335] width 1514 height 899
click at [70, 152] on link "Step 3 : Agreement" at bounding box center [65, 163] width 131 height 27
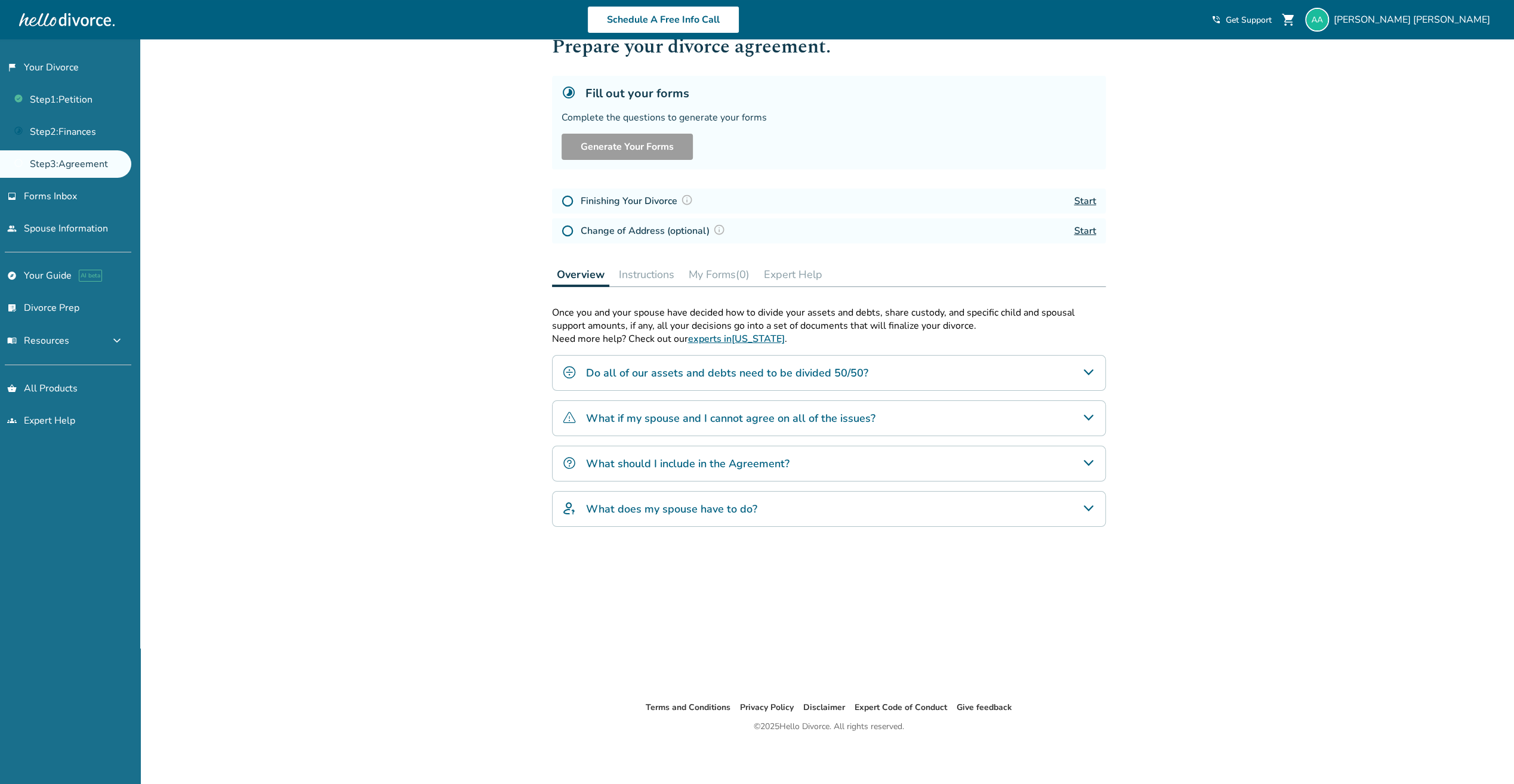
click at [706, 277] on button "My Forms (0)" at bounding box center [719, 274] width 71 height 24
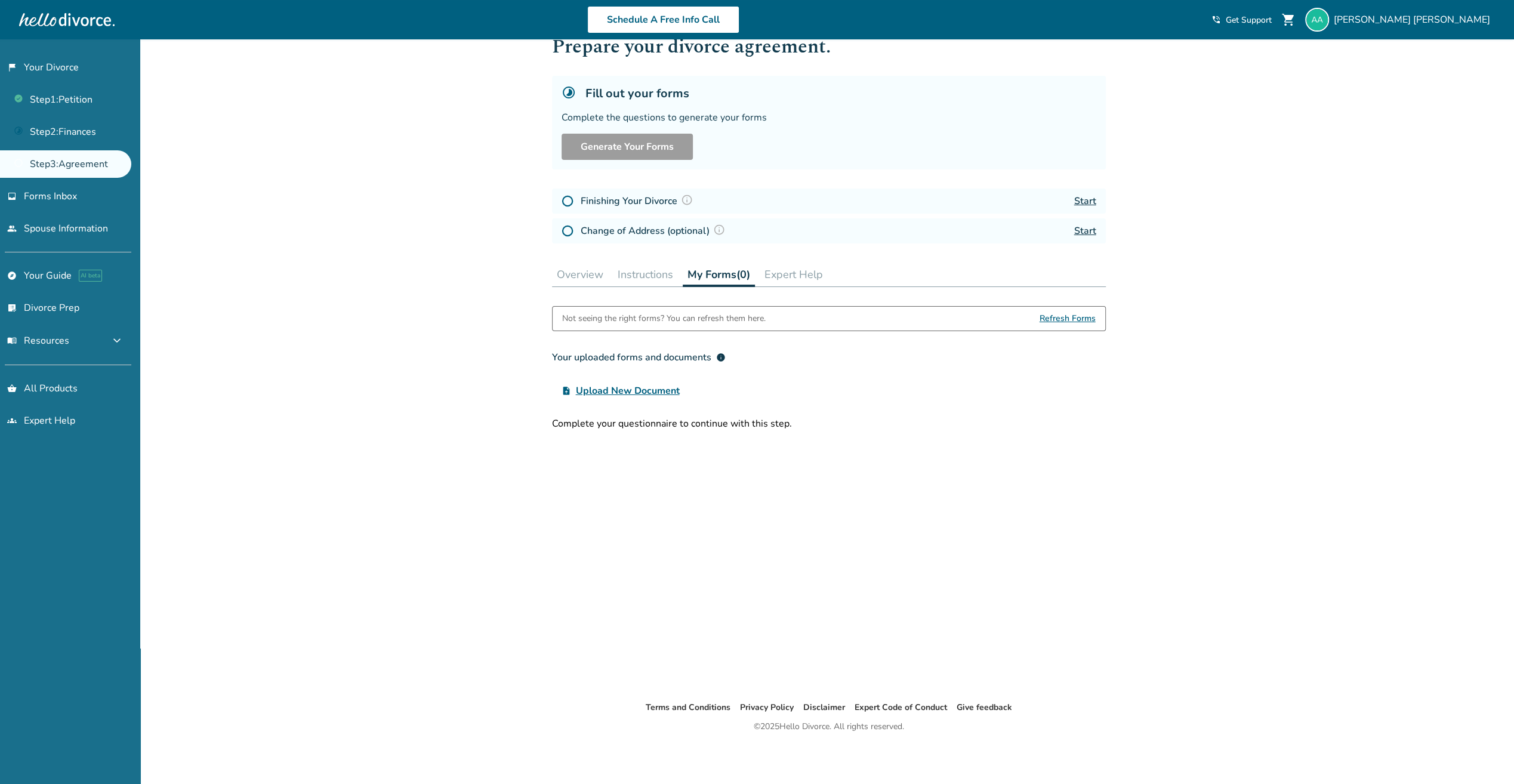
click at [641, 277] on button "Instructions" at bounding box center [646, 274] width 65 height 24
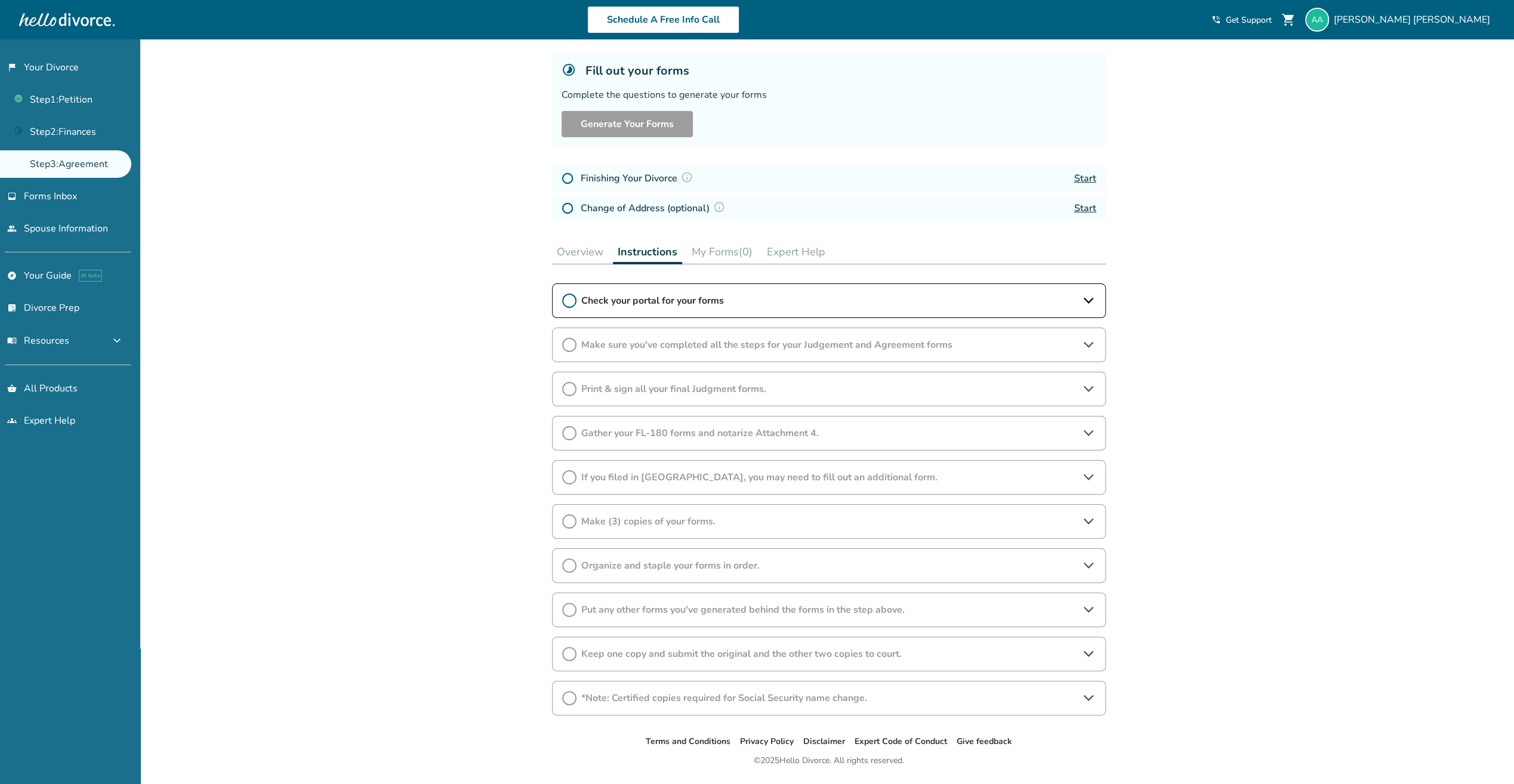
scroll to position [91, 0]
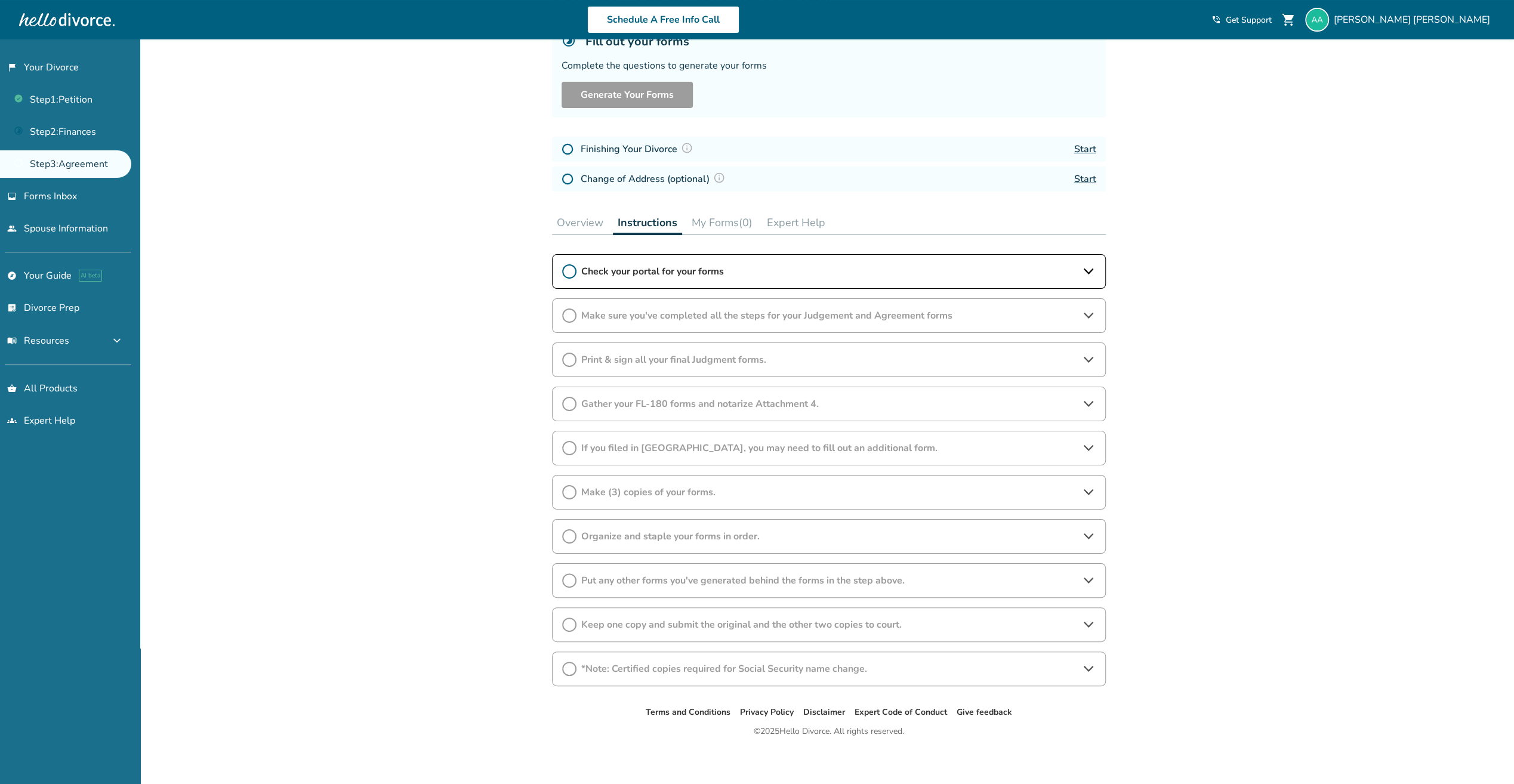
click at [713, 221] on button "My Forms (0)" at bounding box center [722, 222] width 71 height 24
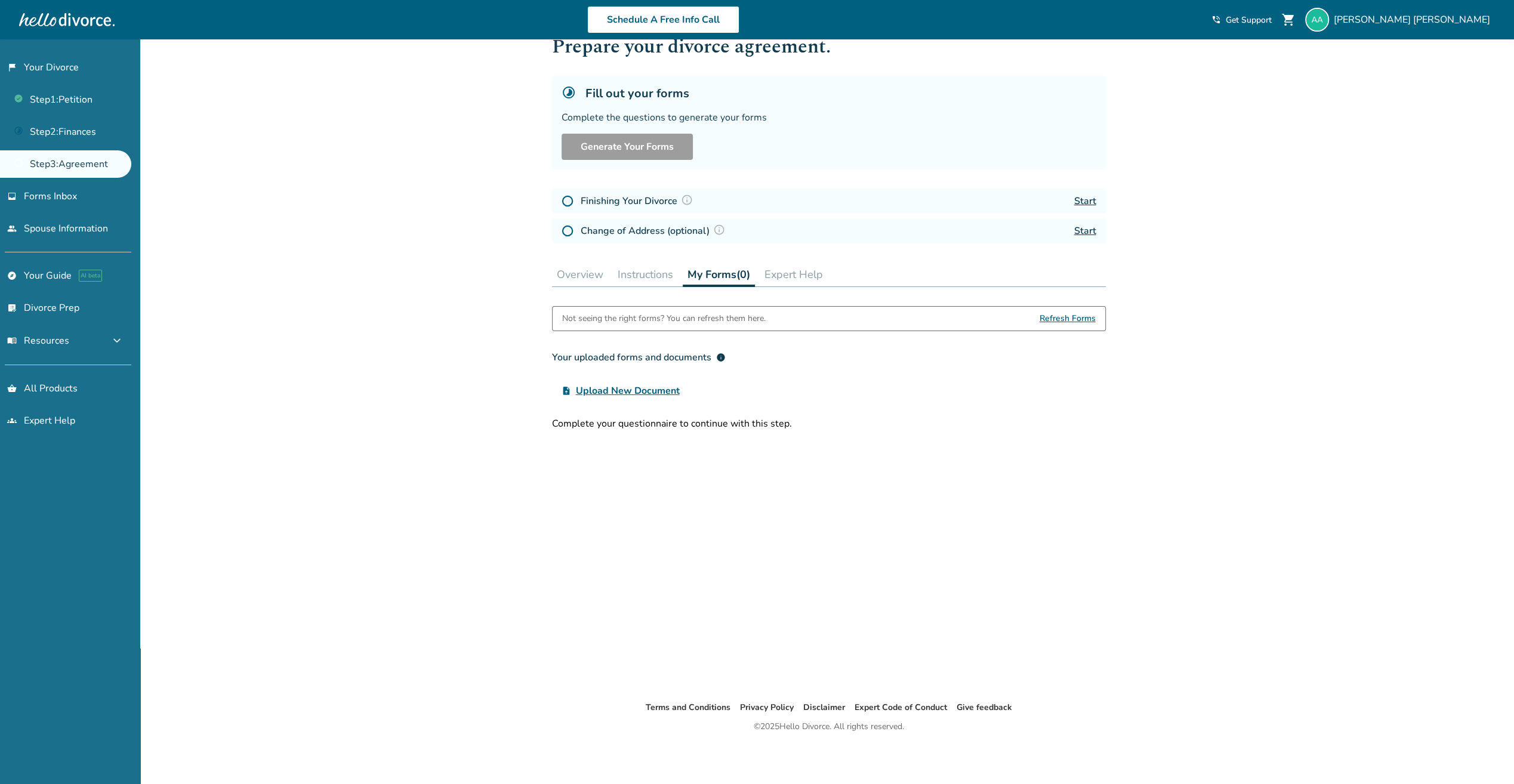
click at [656, 270] on button "Instructions" at bounding box center [646, 274] width 65 height 24
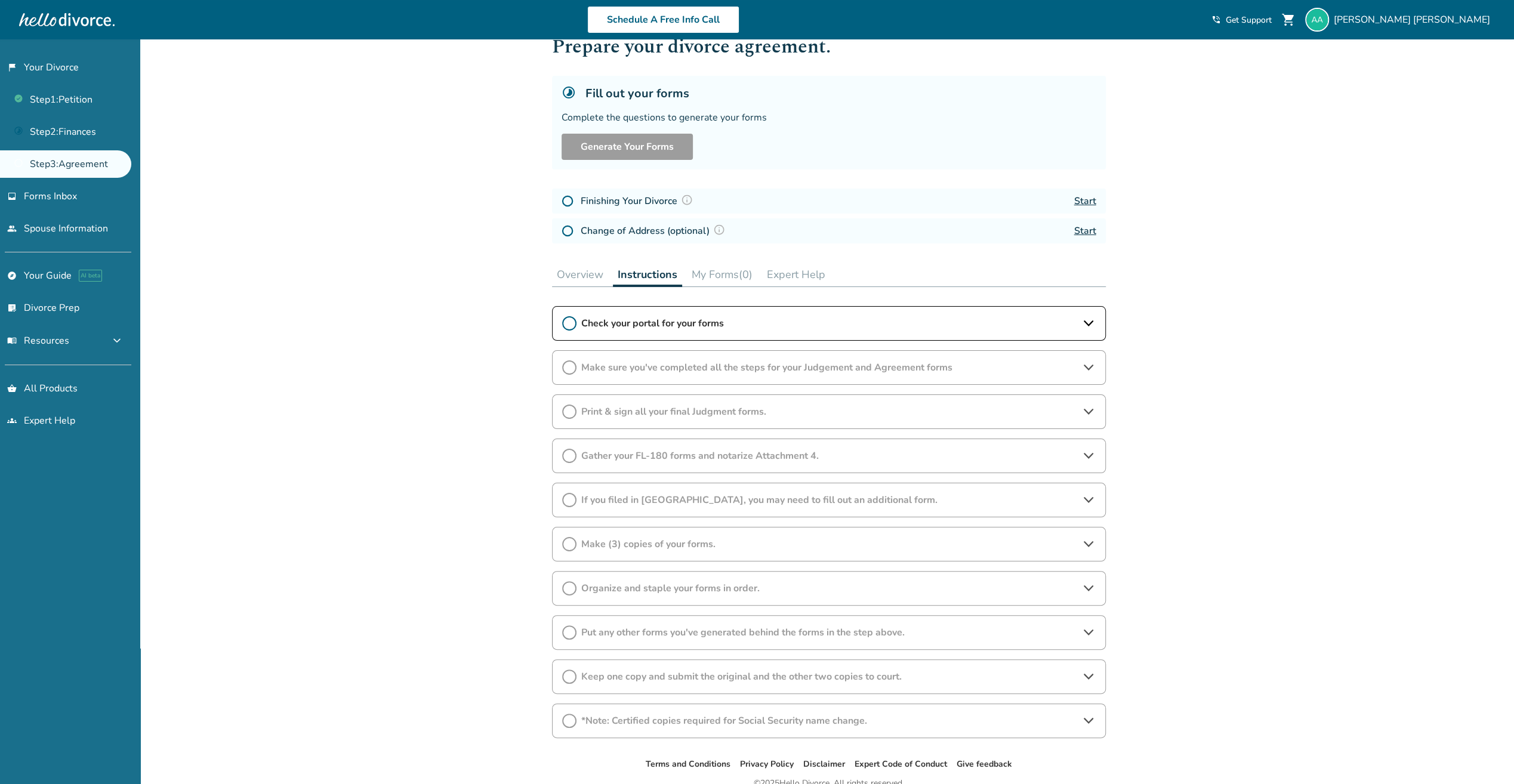
click at [784, 260] on div "Step 0 3 Prepare your divorce agreement. Fill out your forms Complete the quest…" at bounding box center [829, 378] width 554 height 719
click at [792, 263] on button "Expert Help" at bounding box center [797, 274] width 68 height 24
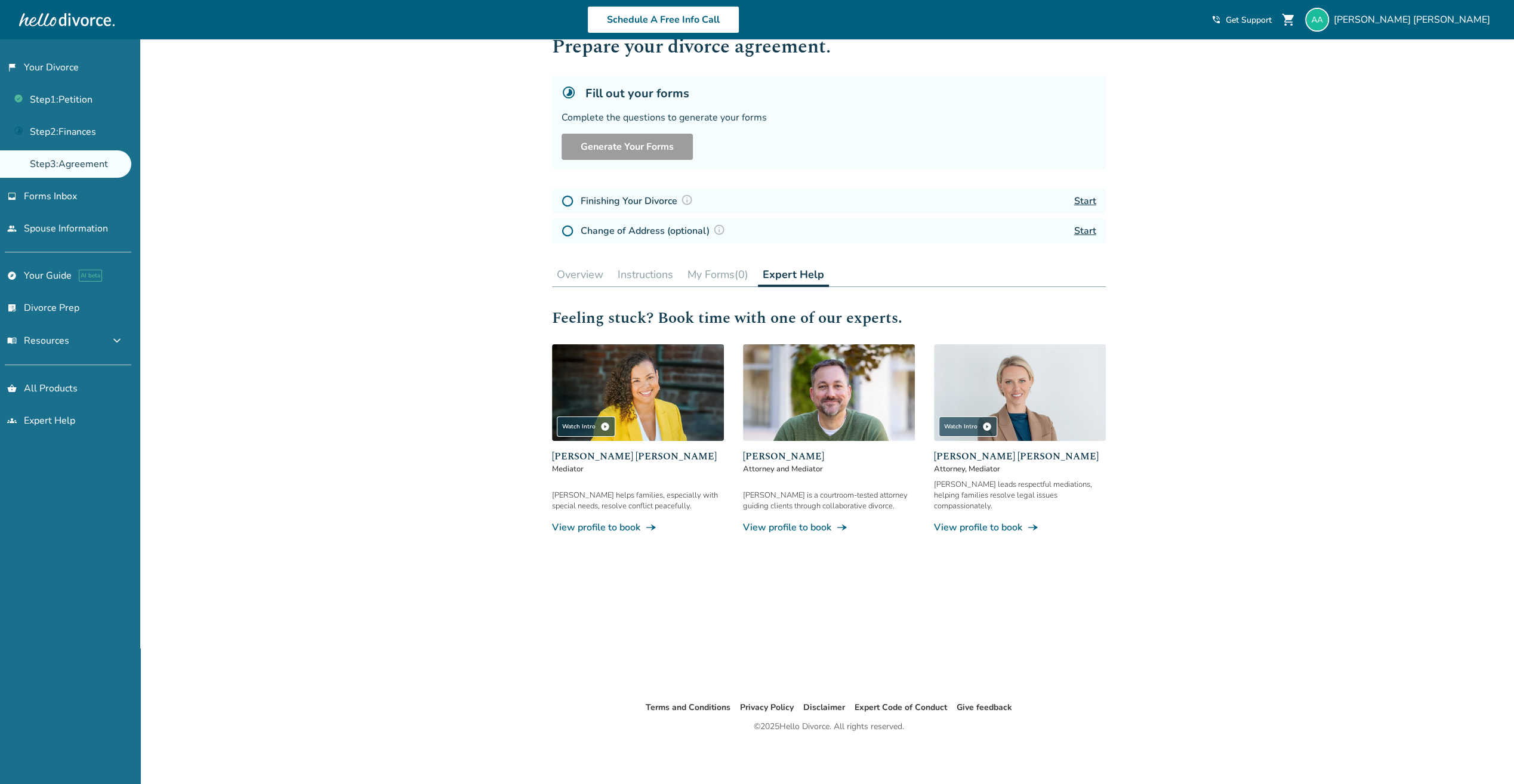
click at [675, 270] on button "Instructions" at bounding box center [646, 274] width 65 height 24
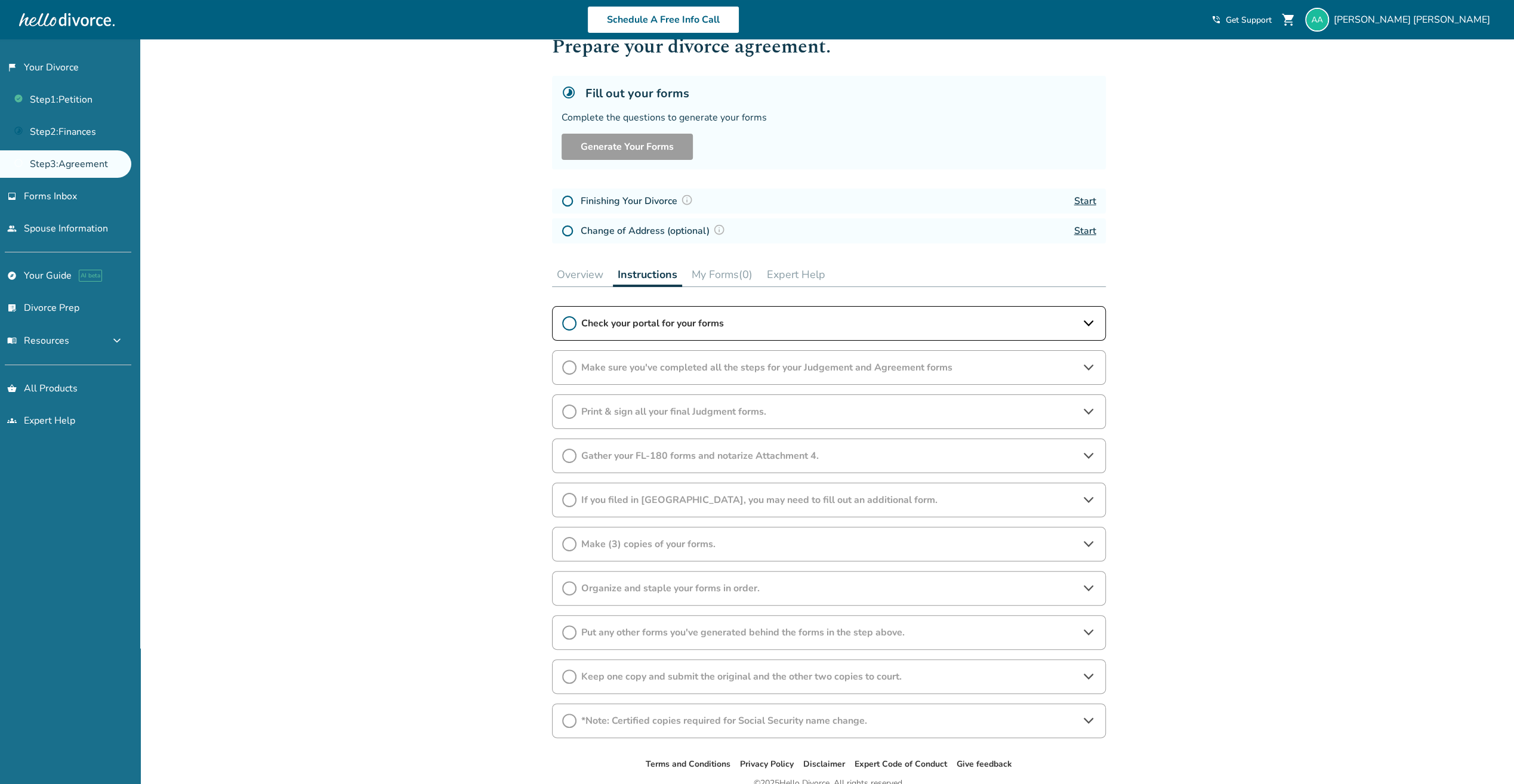
click at [613, 271] on button "Instructions" at bounding box center [647, 274] width 69 height 24
click at [582, 276] on button "Overview" at bounding box center [580, 274] width 56 height 24
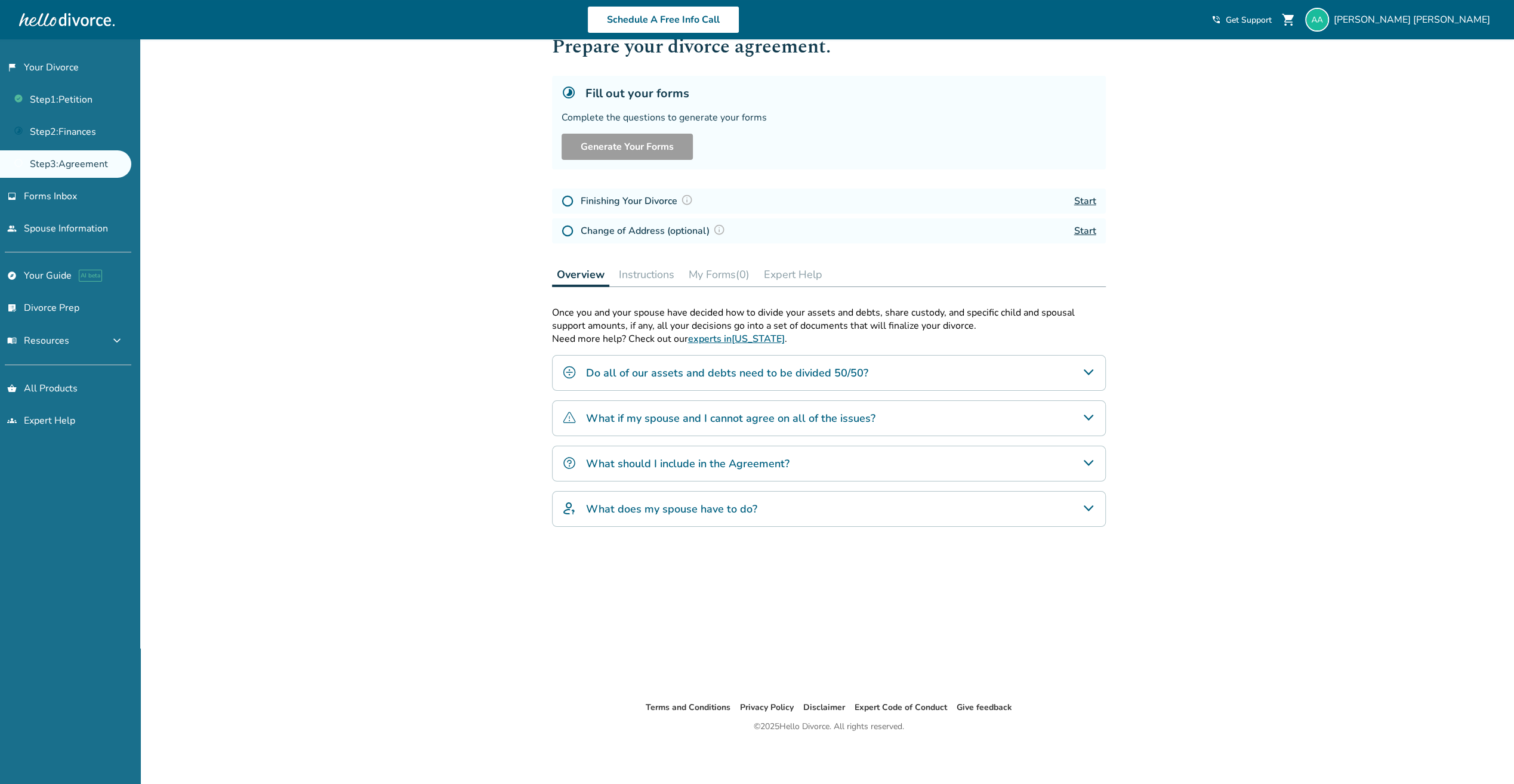
click at [1083, 416] on icon "What if my spouse and I cannot agree on all of the issues?" at bounding box center [1088, 417] width 14 height 14
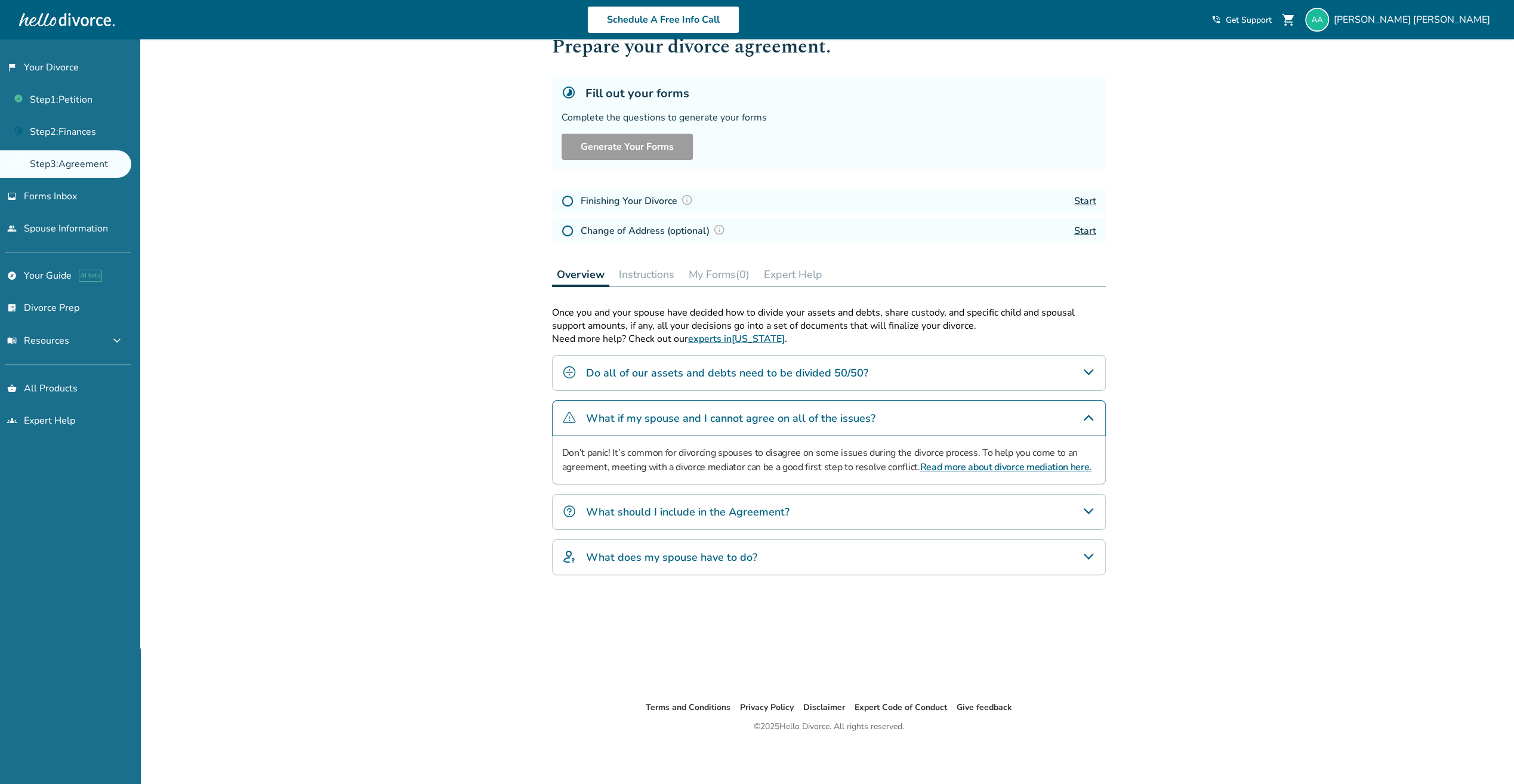
click at [1082, 414] on icon "What if my spouse and I cannot agree on all of the issues?" at bounding box center [1088, 417] width 14 height 14
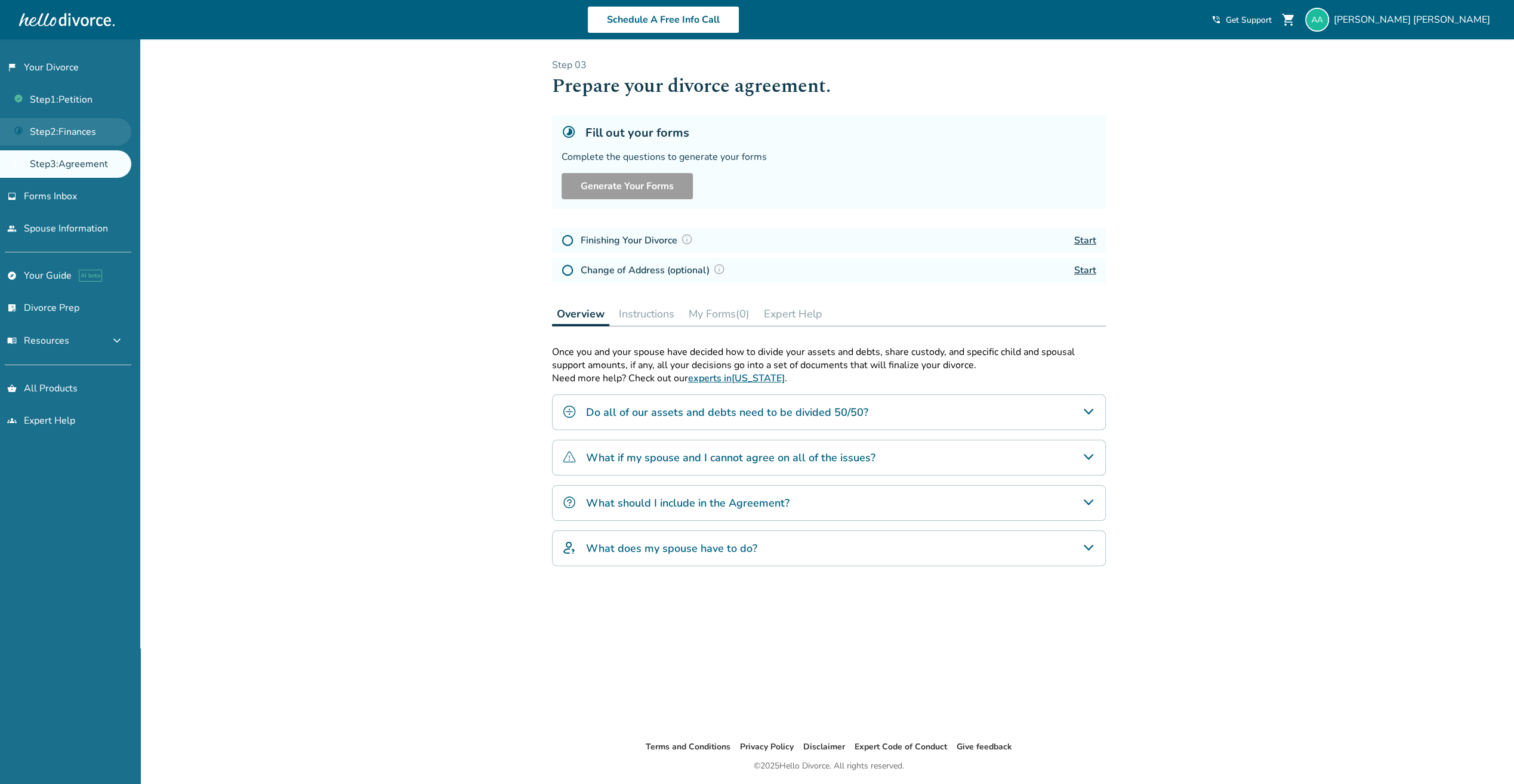
click at [94, 123] on link "Step 2 : Finances" at bounding box center [65, 131] width 131 height 27
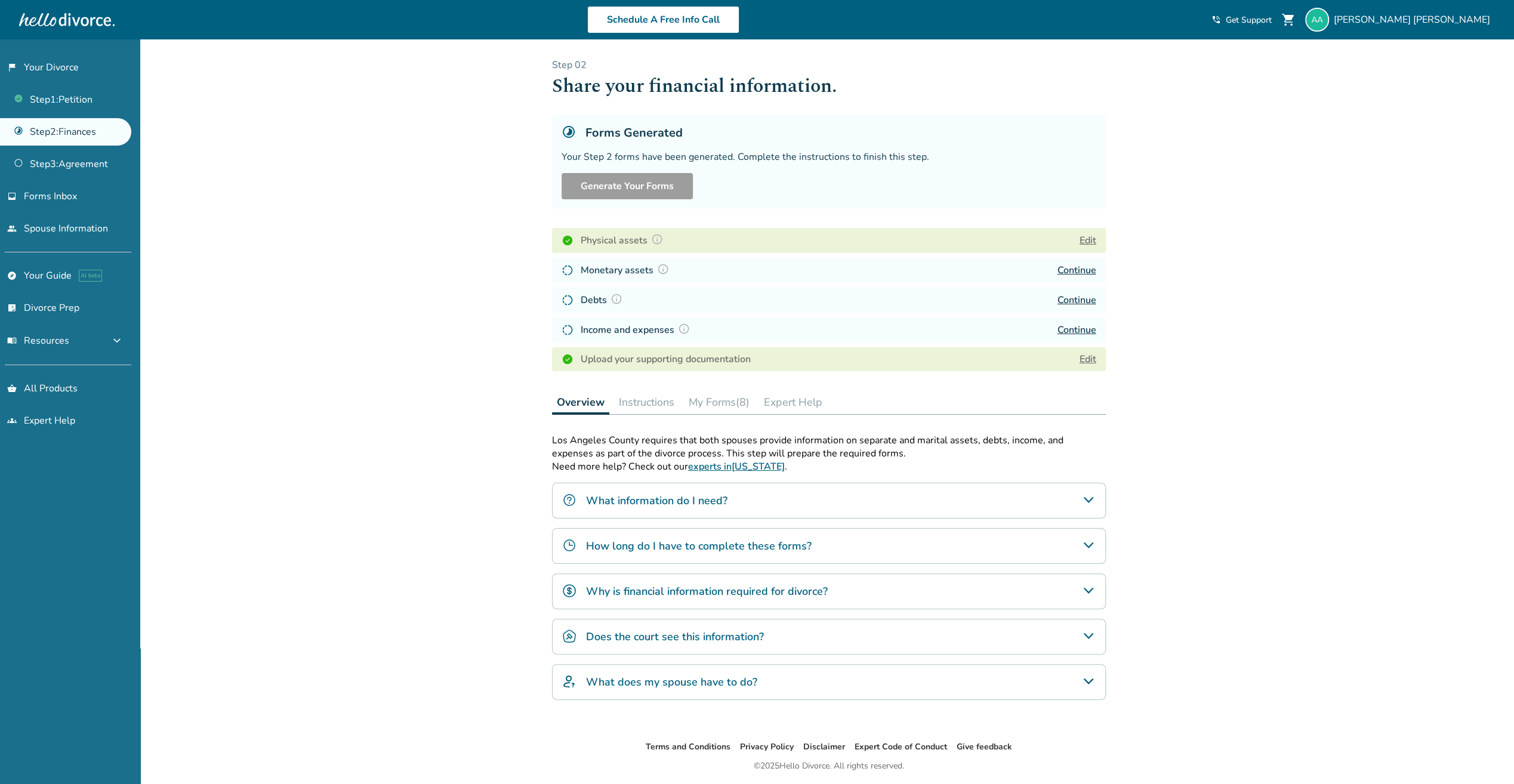
click at [646, 407] on button "Instructions" at bounding box center [647, 402] width 65 height 24
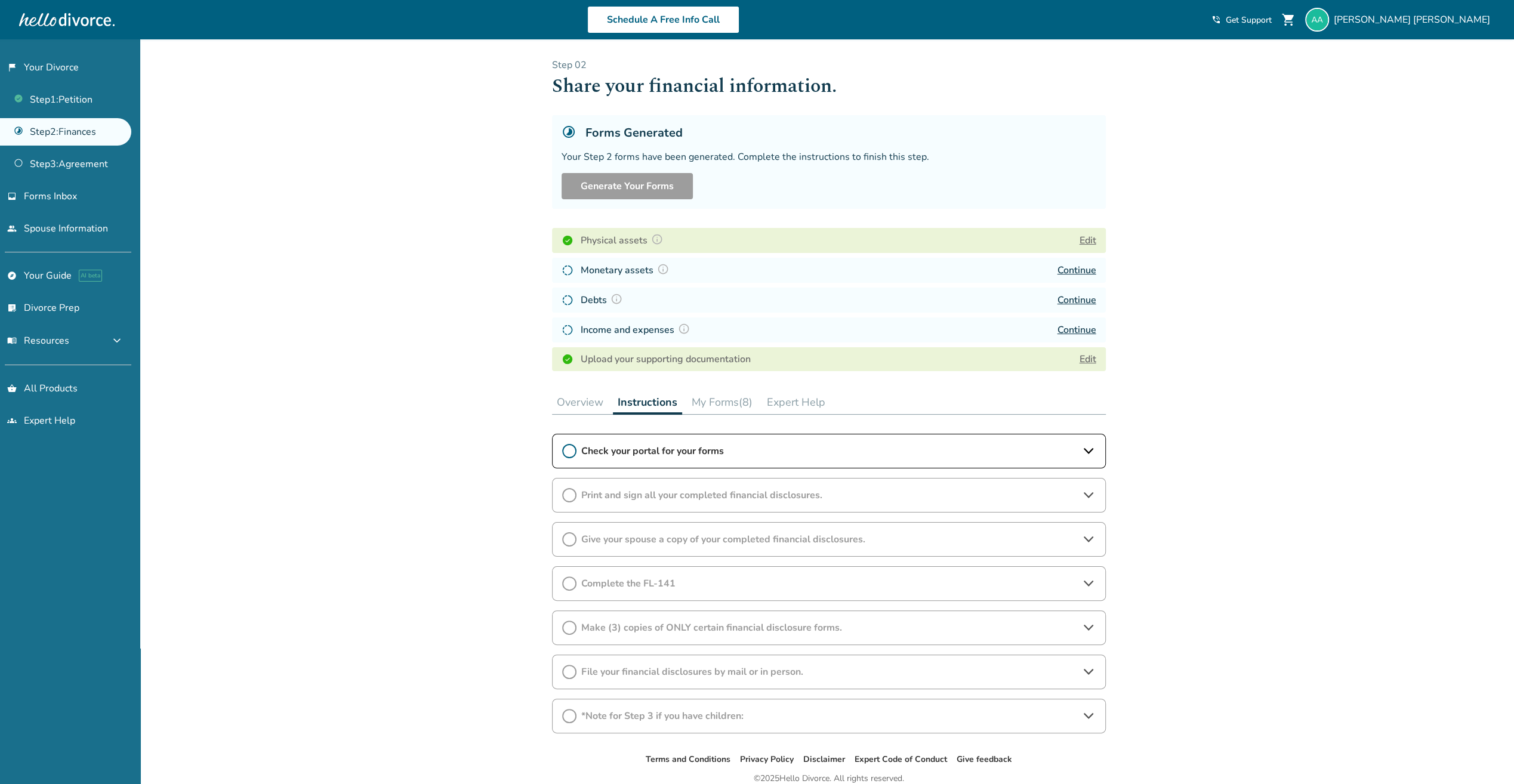
click at [1101, 618] on div "Make (3) copies of ONLY certain financial disclosure forms." at bounding box center [829, 628] width 554 height 35
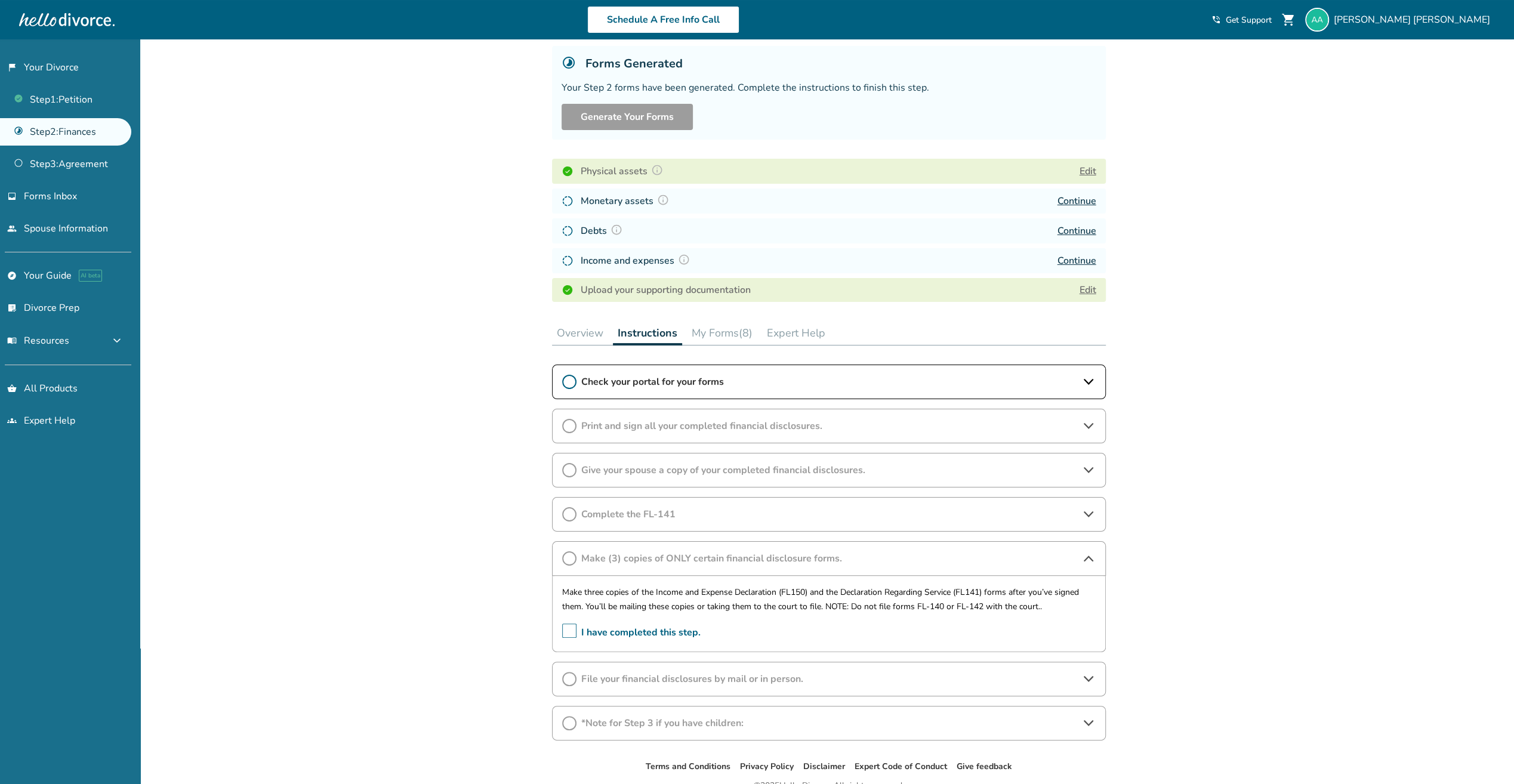
scroll to position [124, 0]
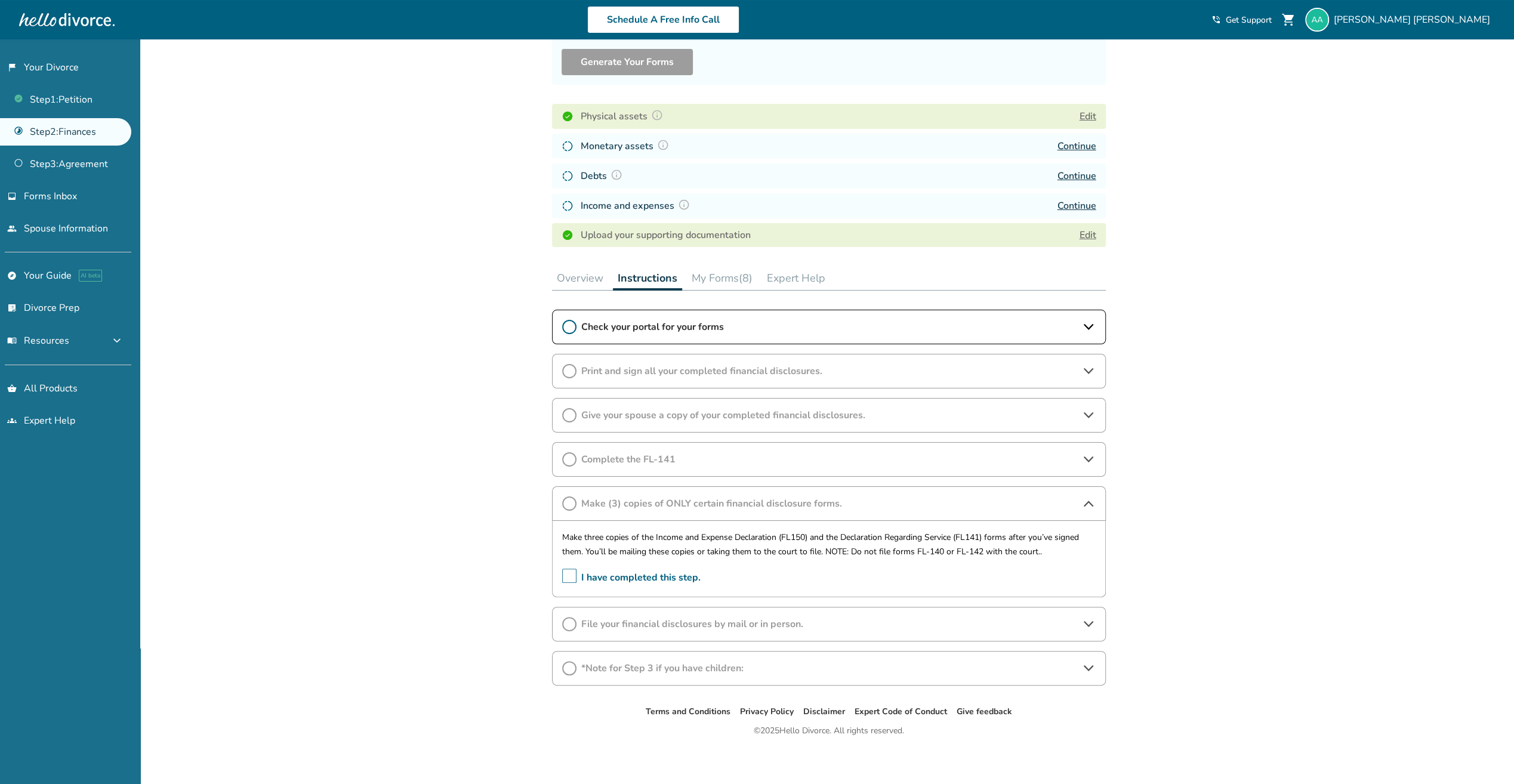
click at [761, 620] on span "File your financial disclosures by mail or in person." at bounding box center [829, 624] width 495 height 13
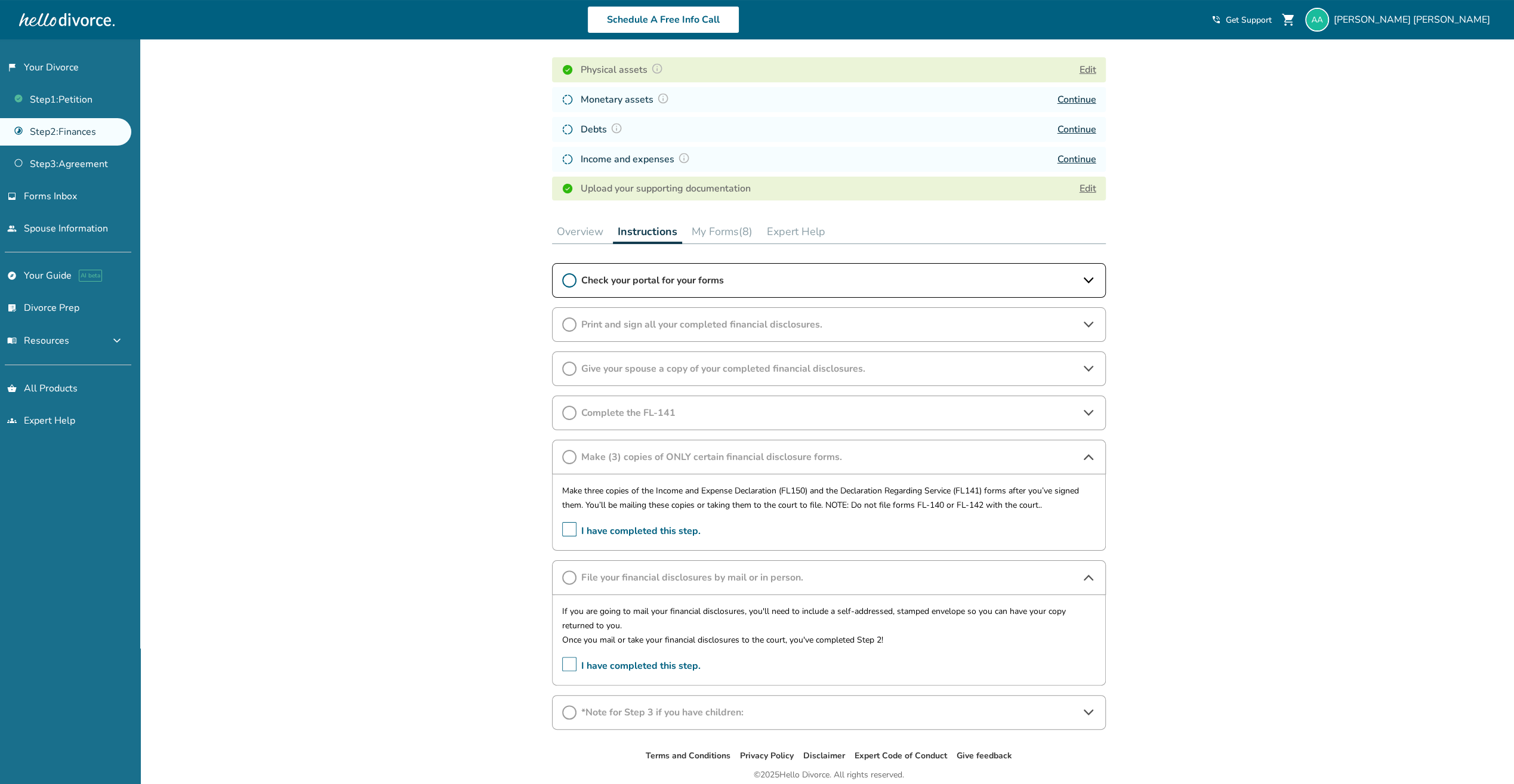
scroll to position [214, 0]
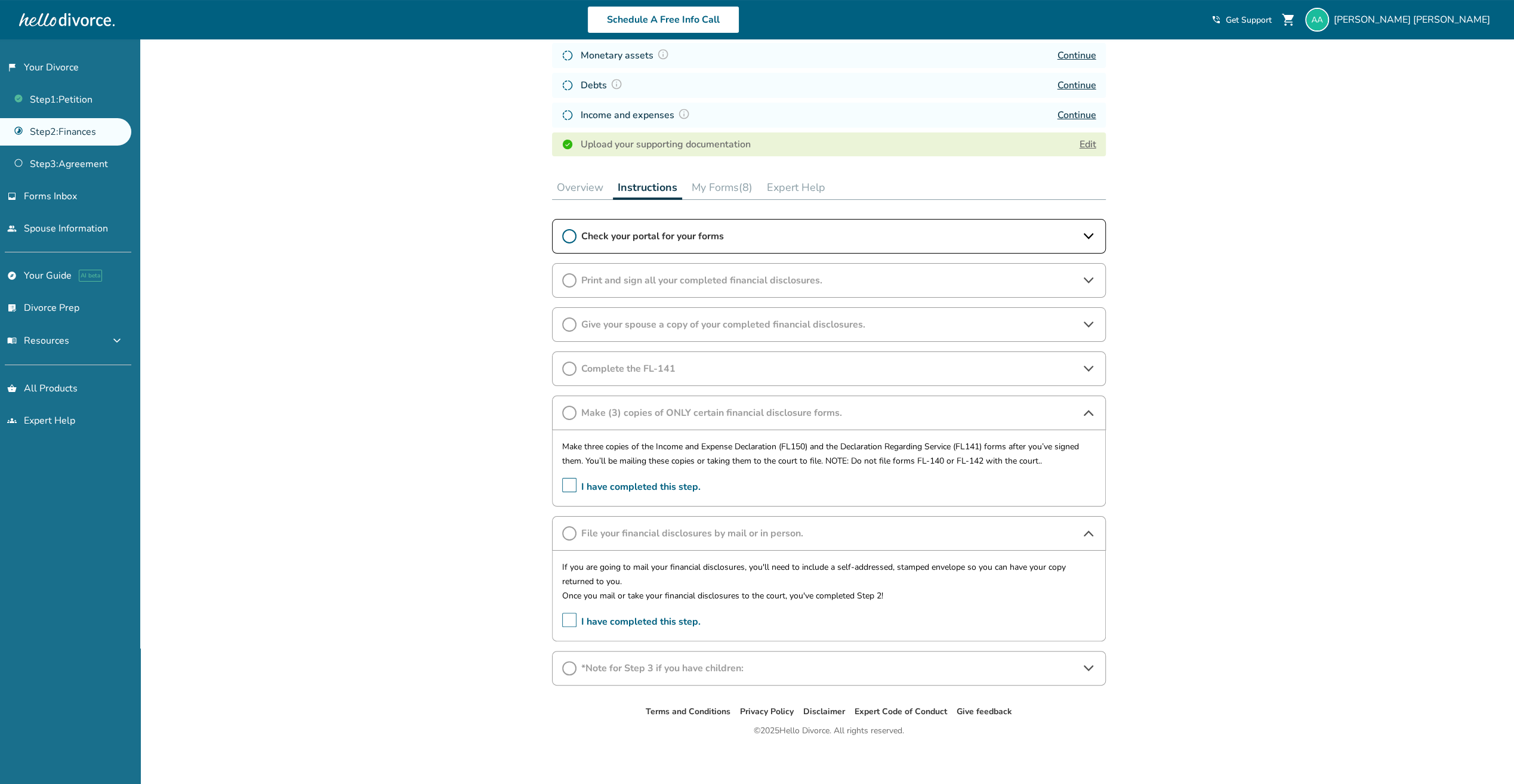
click at [1089, 530] on icon at bounding box center [1088, 533] width 14 height 14
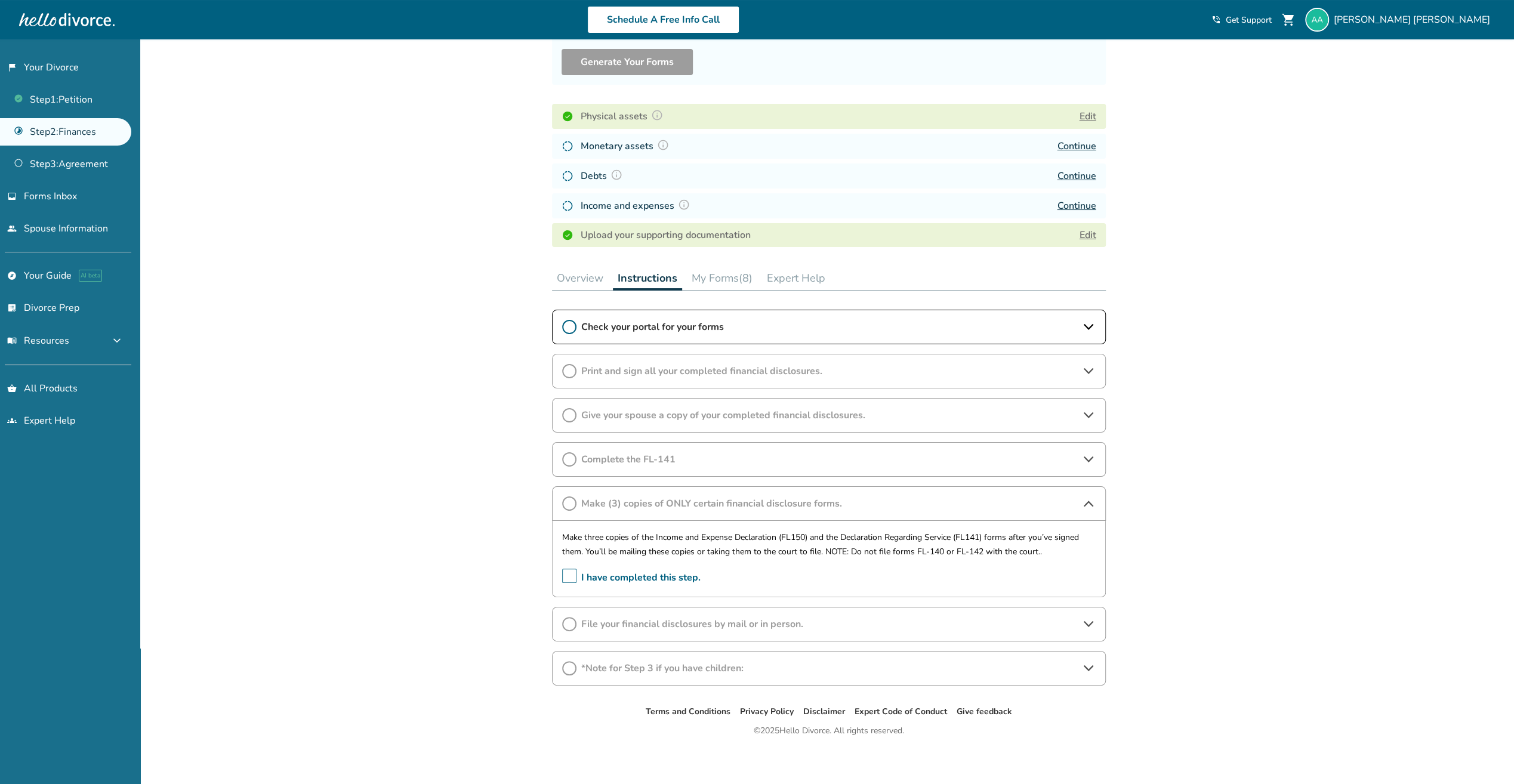
click at [1059, 628] on div "File your financial disclosures by mail or in person." at bounding box center [829, 624] width 554 height 35
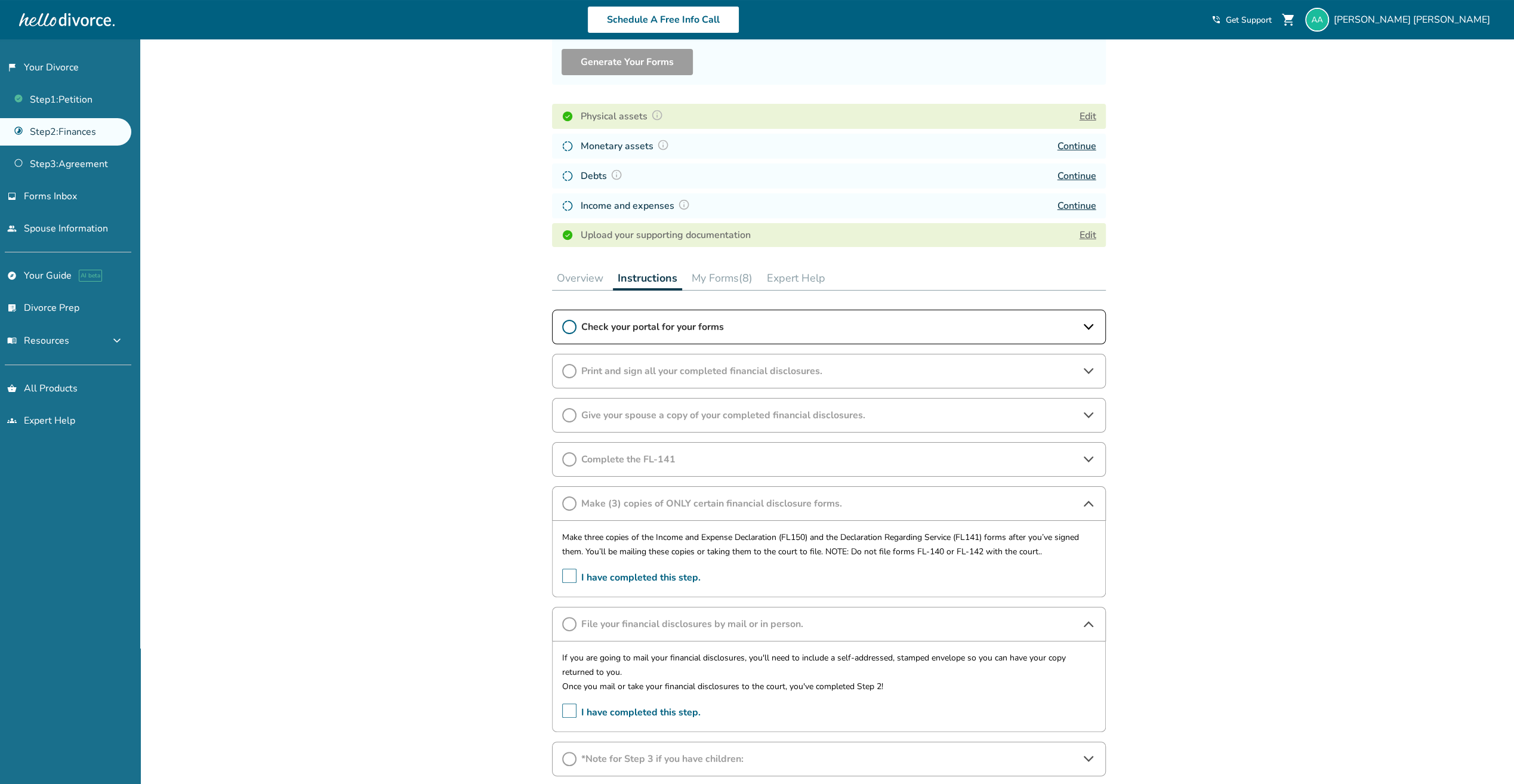
scroll to position [214, 0]
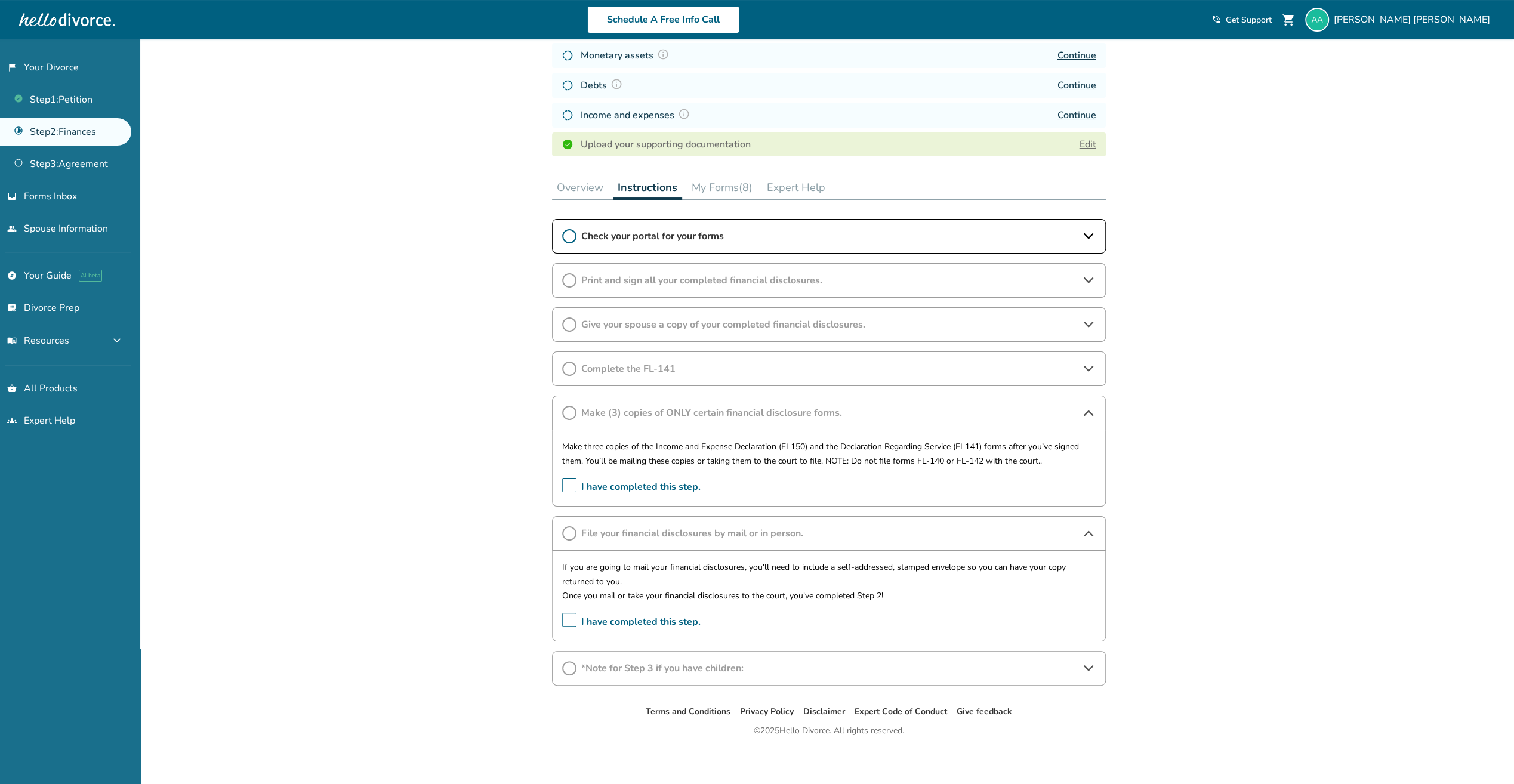
click at [1089, 531] on icon at bounding box center [1088, 533] width 14 height 14
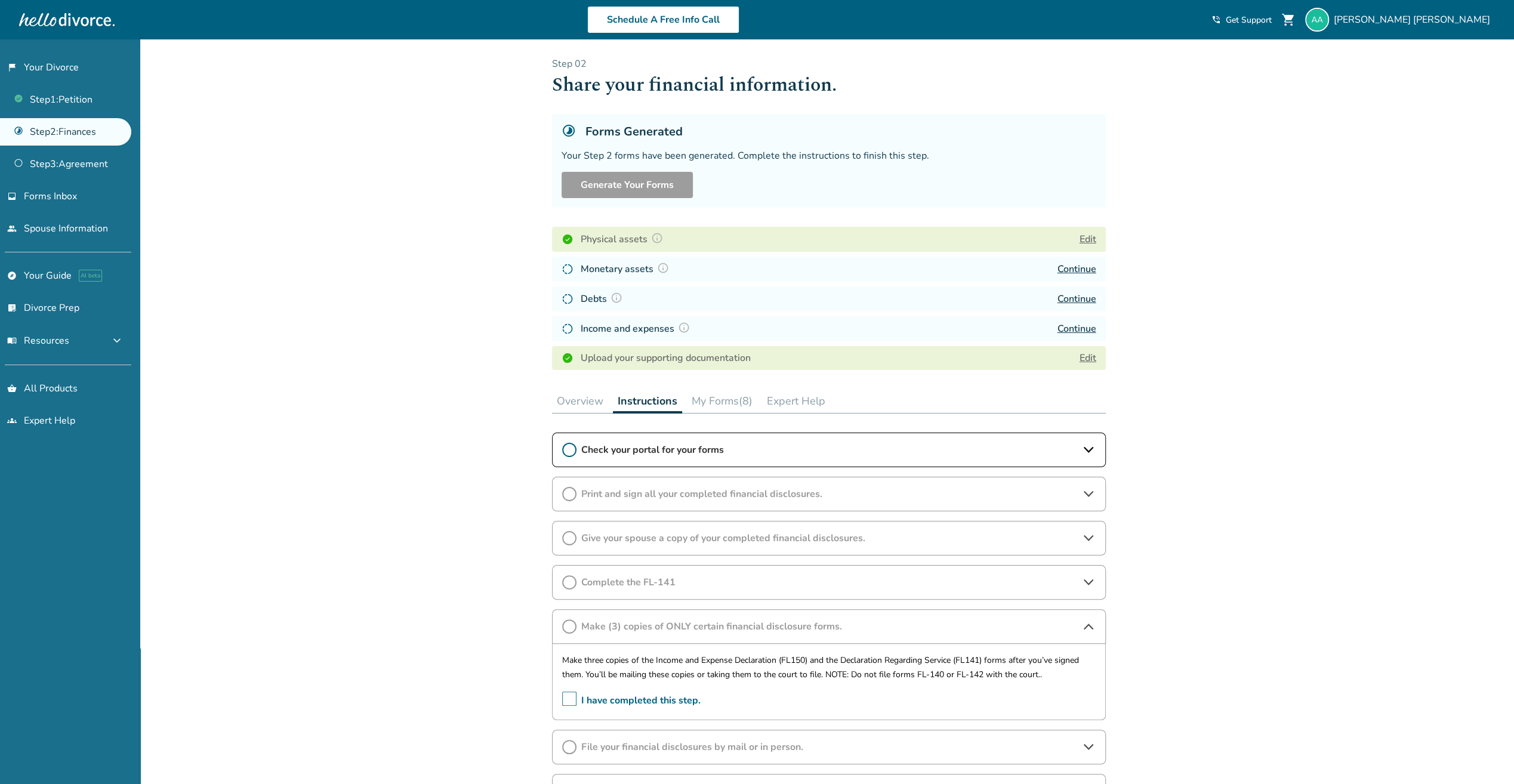
scroll to position [0, 0]
click at [813, 490] on span "Print and sign all your completed financial disclosures." at bounding box center [829, 495] width 495 height 13
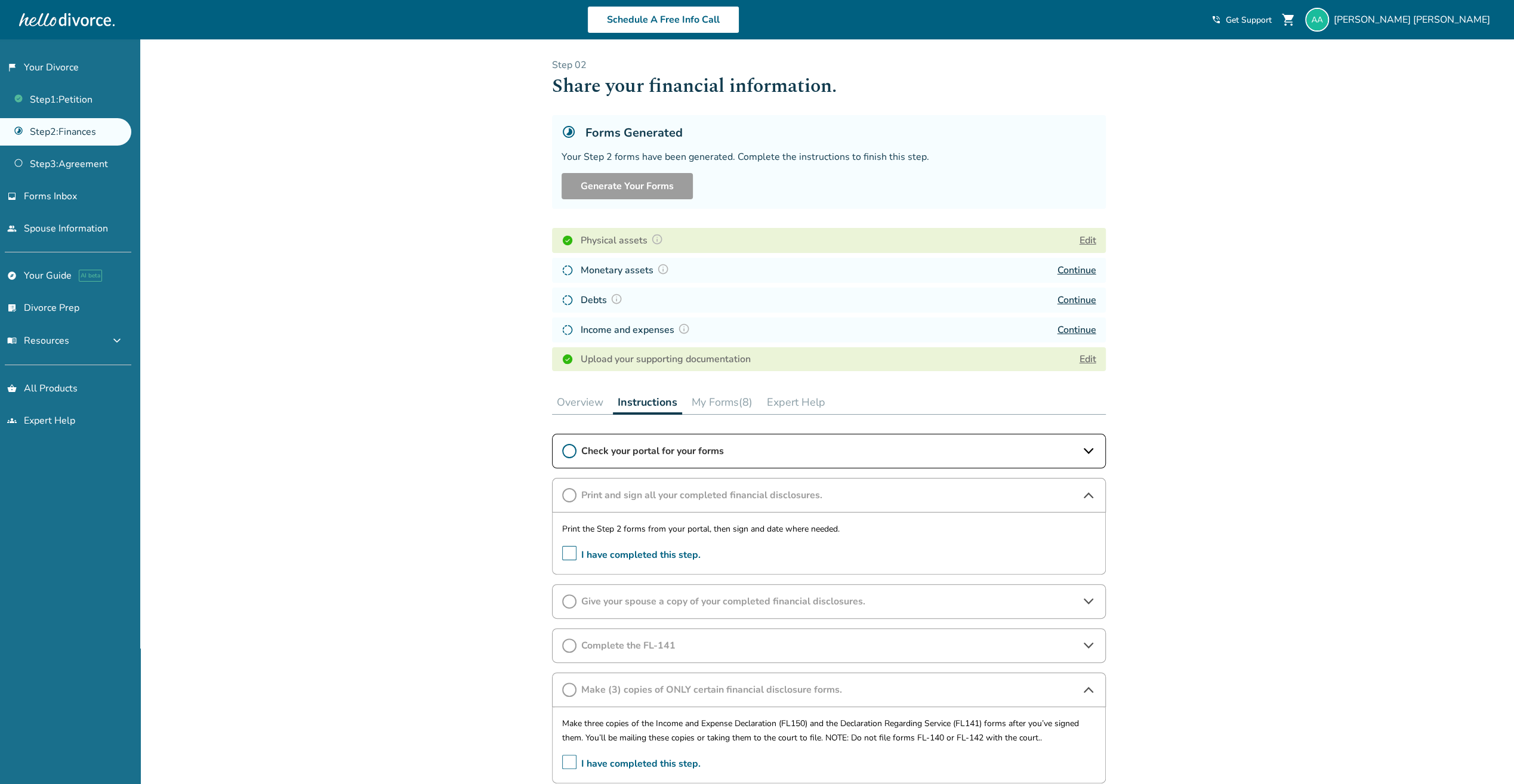
click at [813, 490] on span "Print and sign all your completed financial disclosures." at bounding box center [829, 495] width 495 height 13
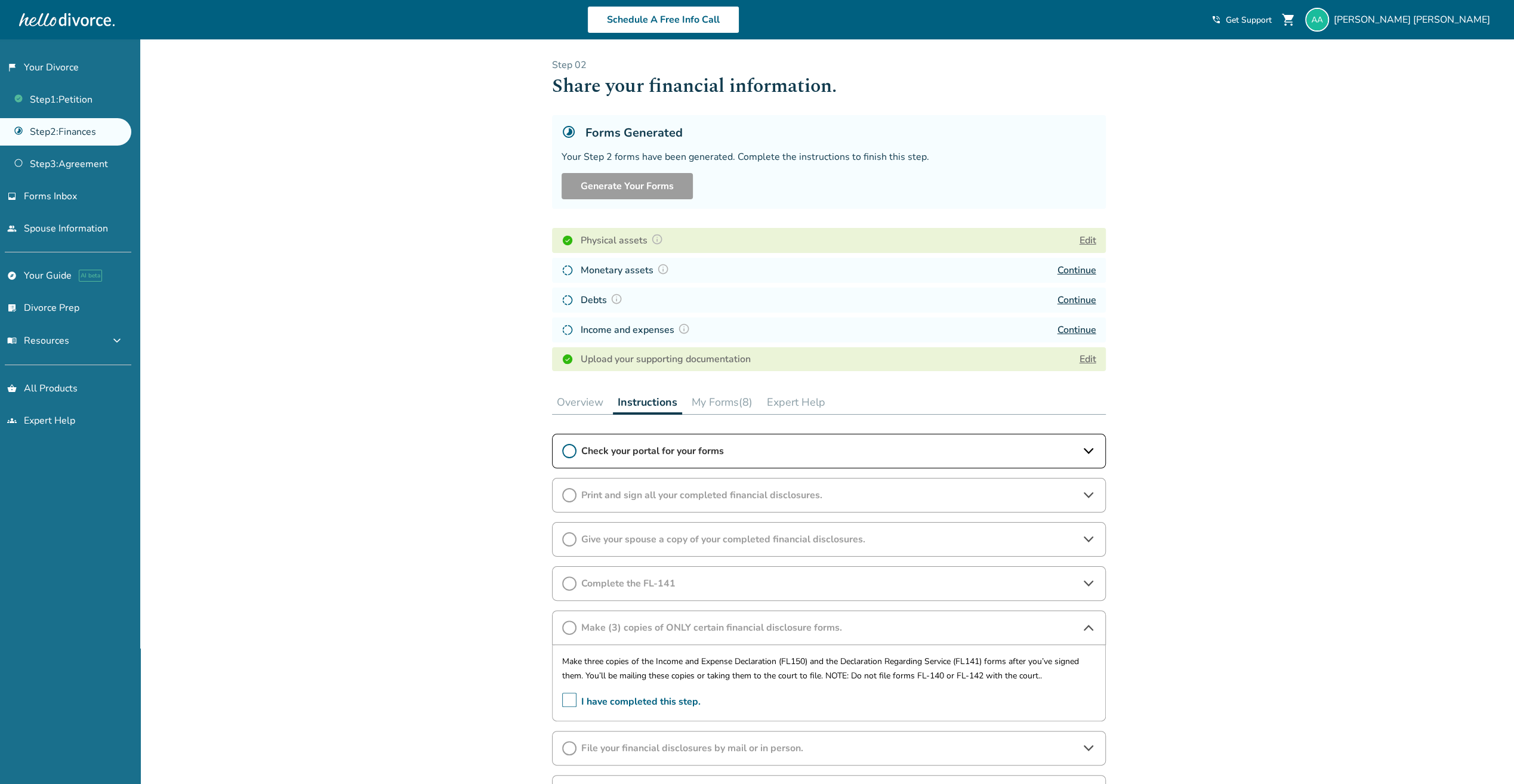
click at [736, 411] on button "My Forms (8)" at bounding box center [722, 402] width 71 height 24
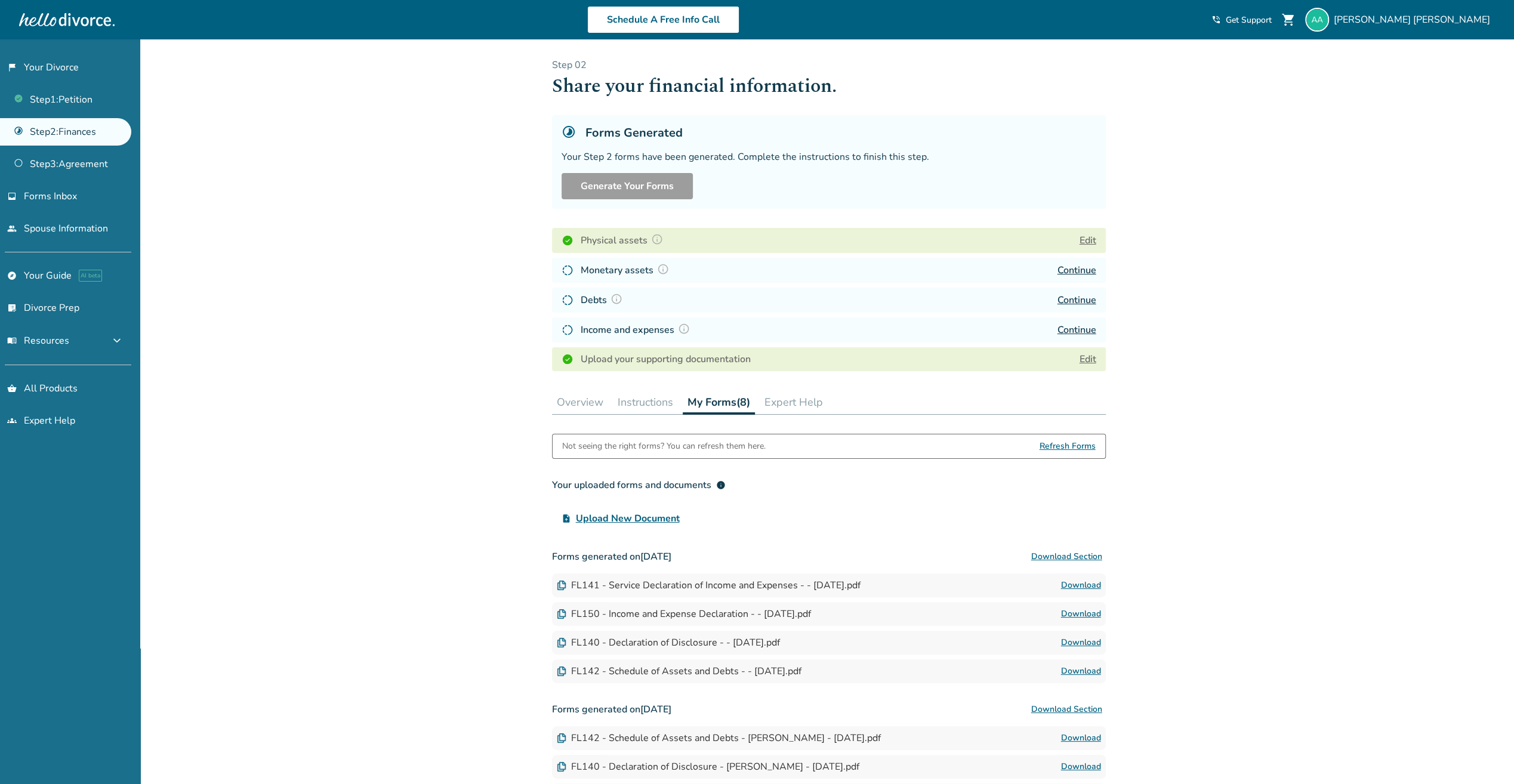
click at [1080, 263] on link "Continue" at bounding box center [1077, 270] width 39 height 13
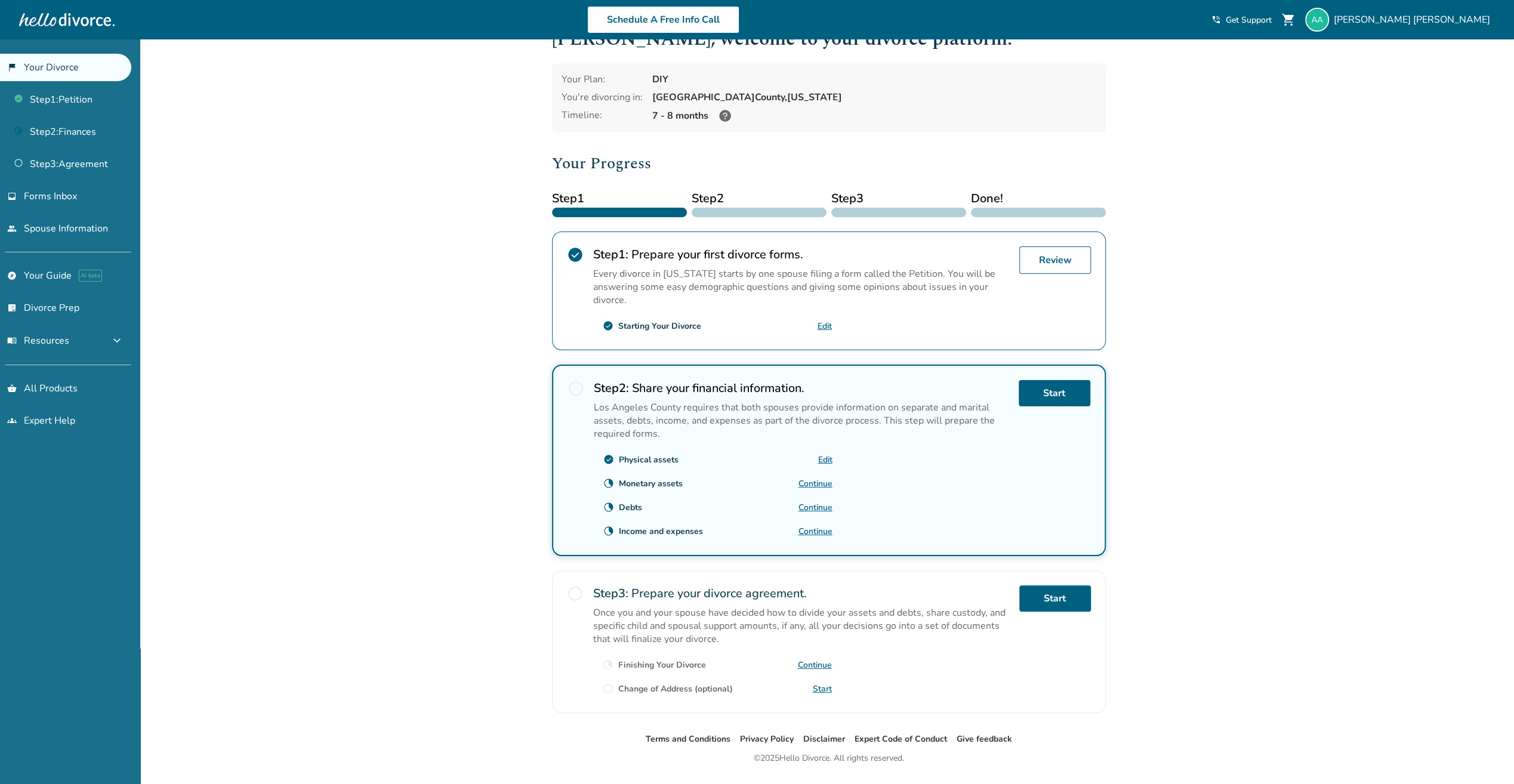
scroll to position [61, 0]
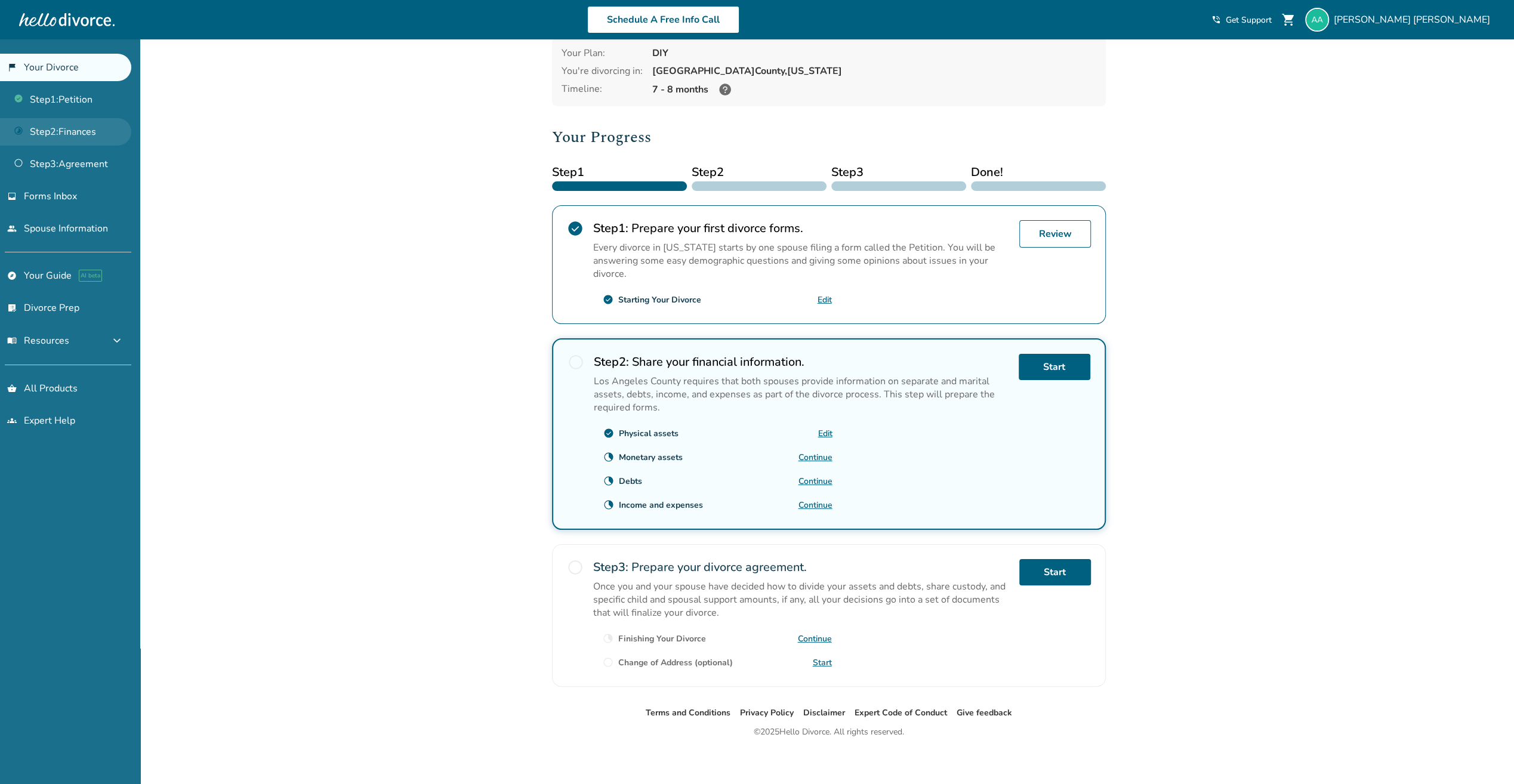
click at [63, 123] on link "Step 2 : Finances" at bounding box center [65, 131] width 131 height 27
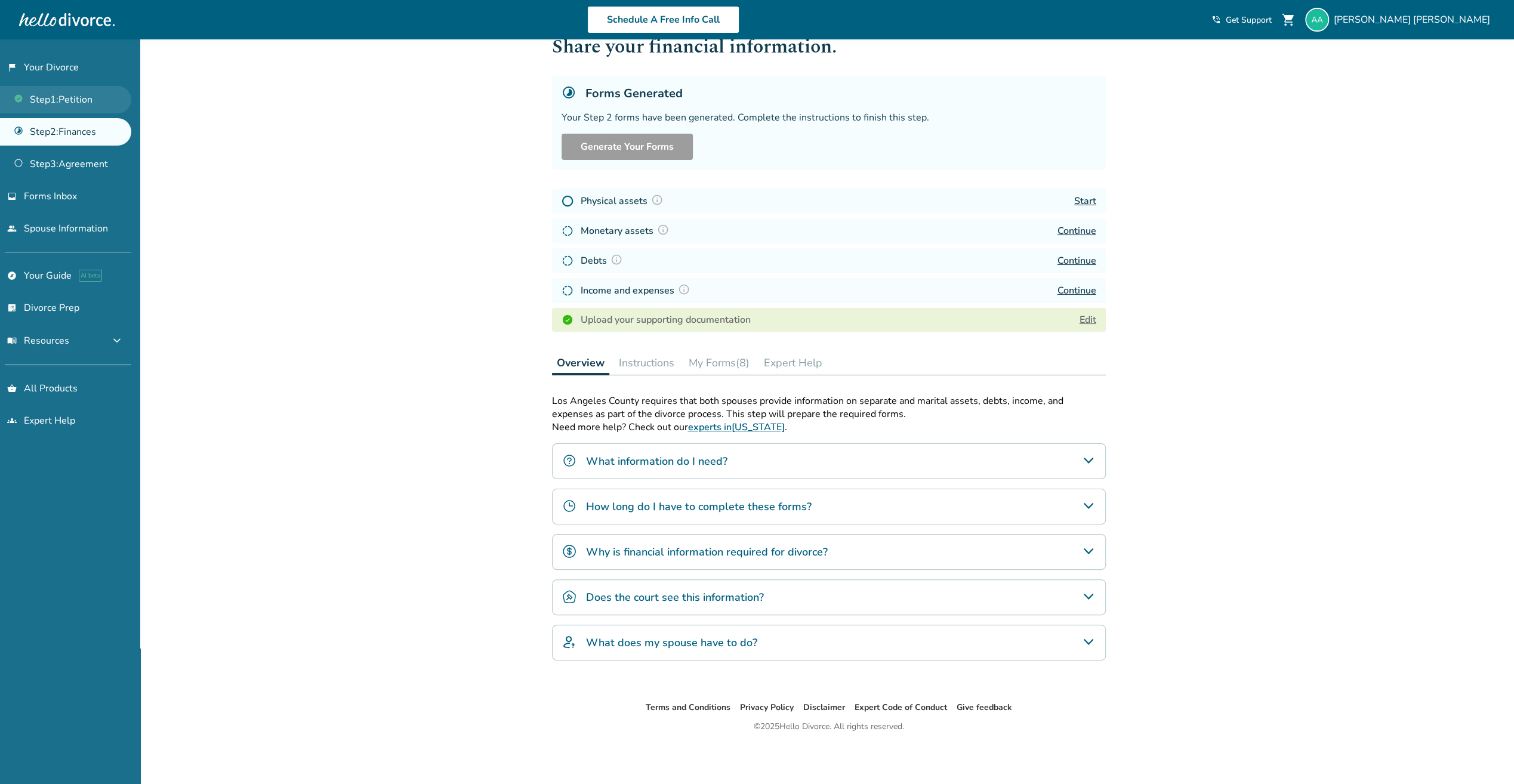
scroll to position [40, 0]
click at [70, 99] on link "Step 1 : Petition" at bounding box center [65, 99] width 131 height 27
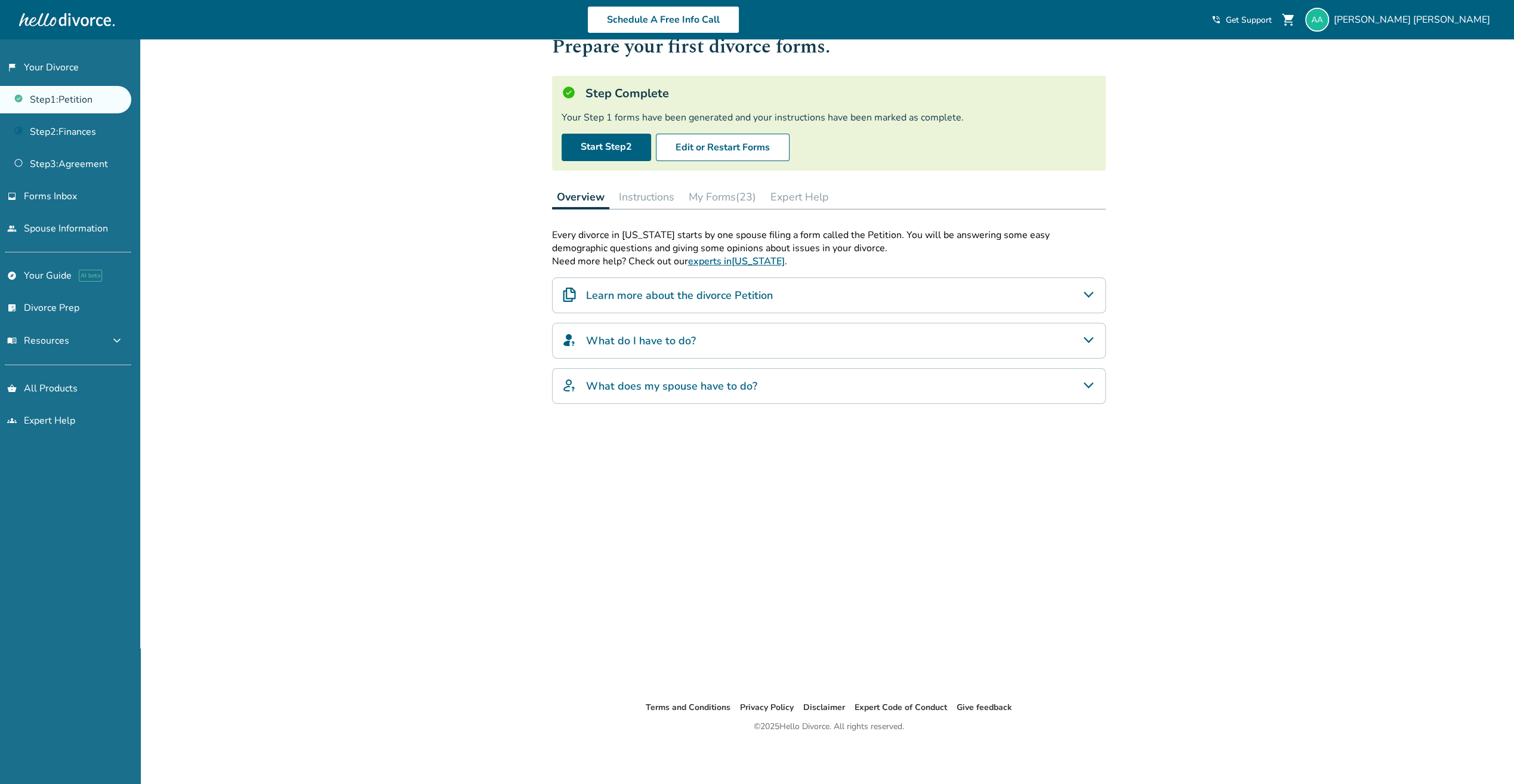
click at [716, 193] on button "My Forms (23)" at bounding box center [722, 197] width 77 height 24
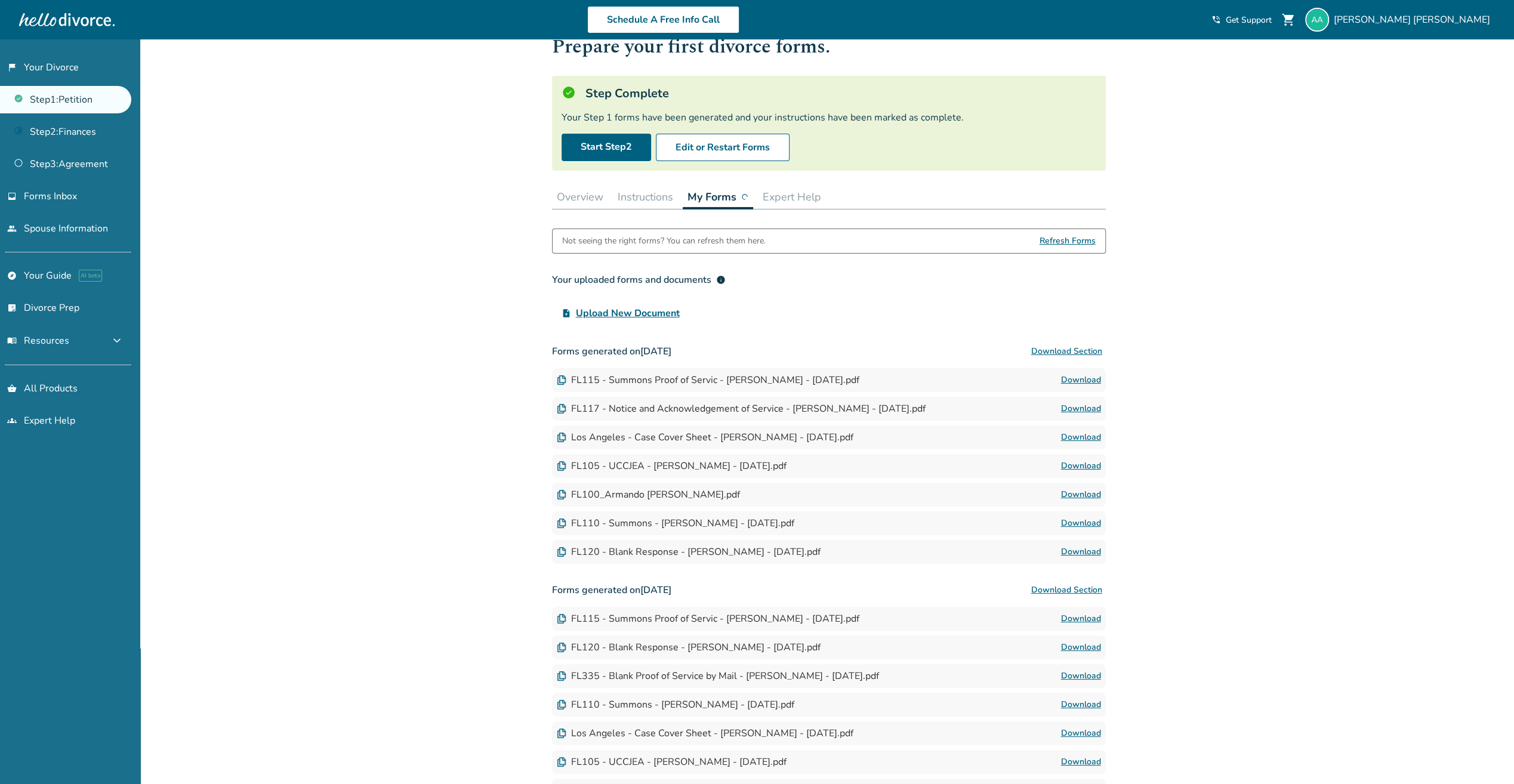
click at [639, 197] on button "Instructions" at bounding box center [646, 197] width 65 height 24
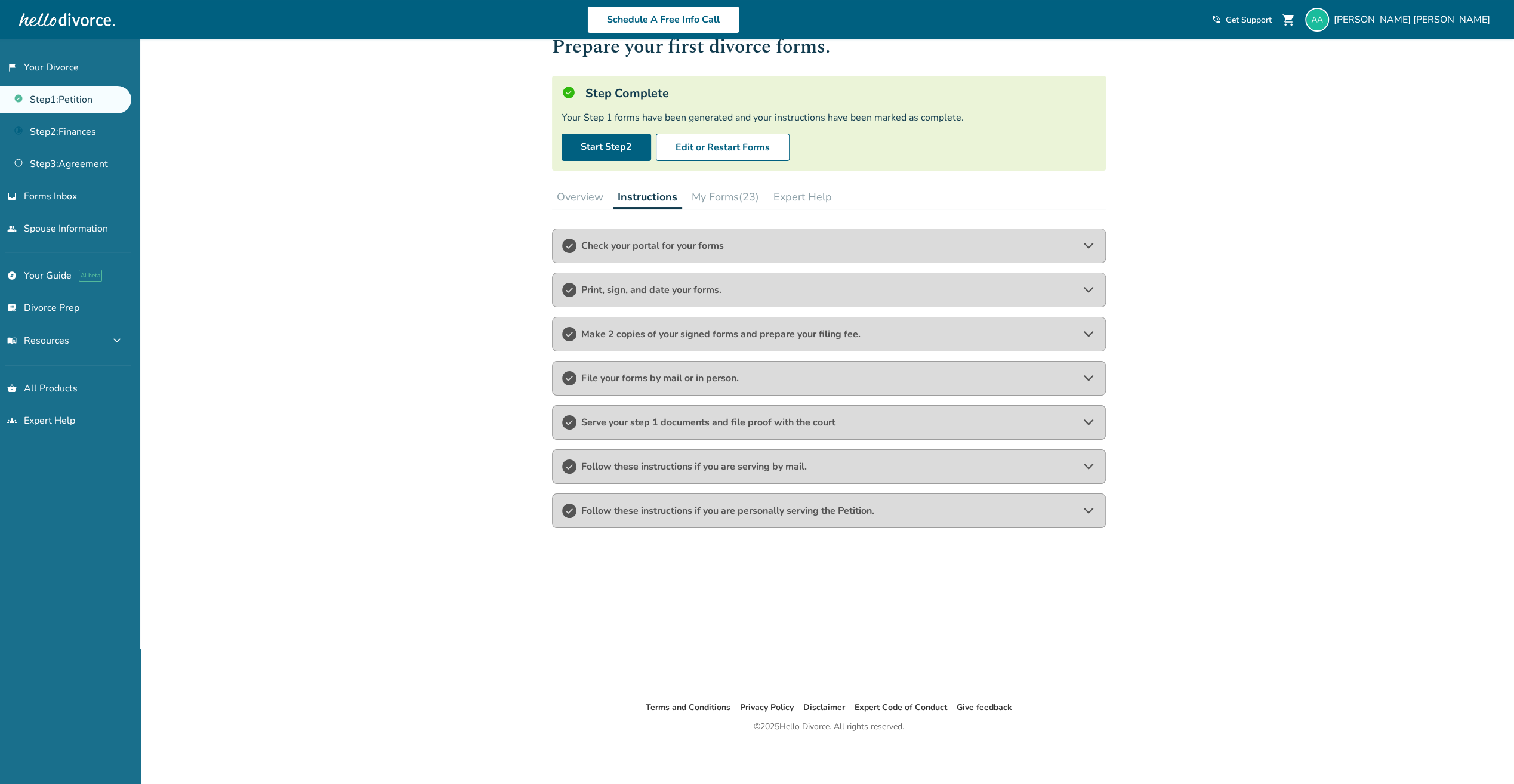
click at [588, 204] on button "Overview" at bounding box center [580, 197] width 56 height 24
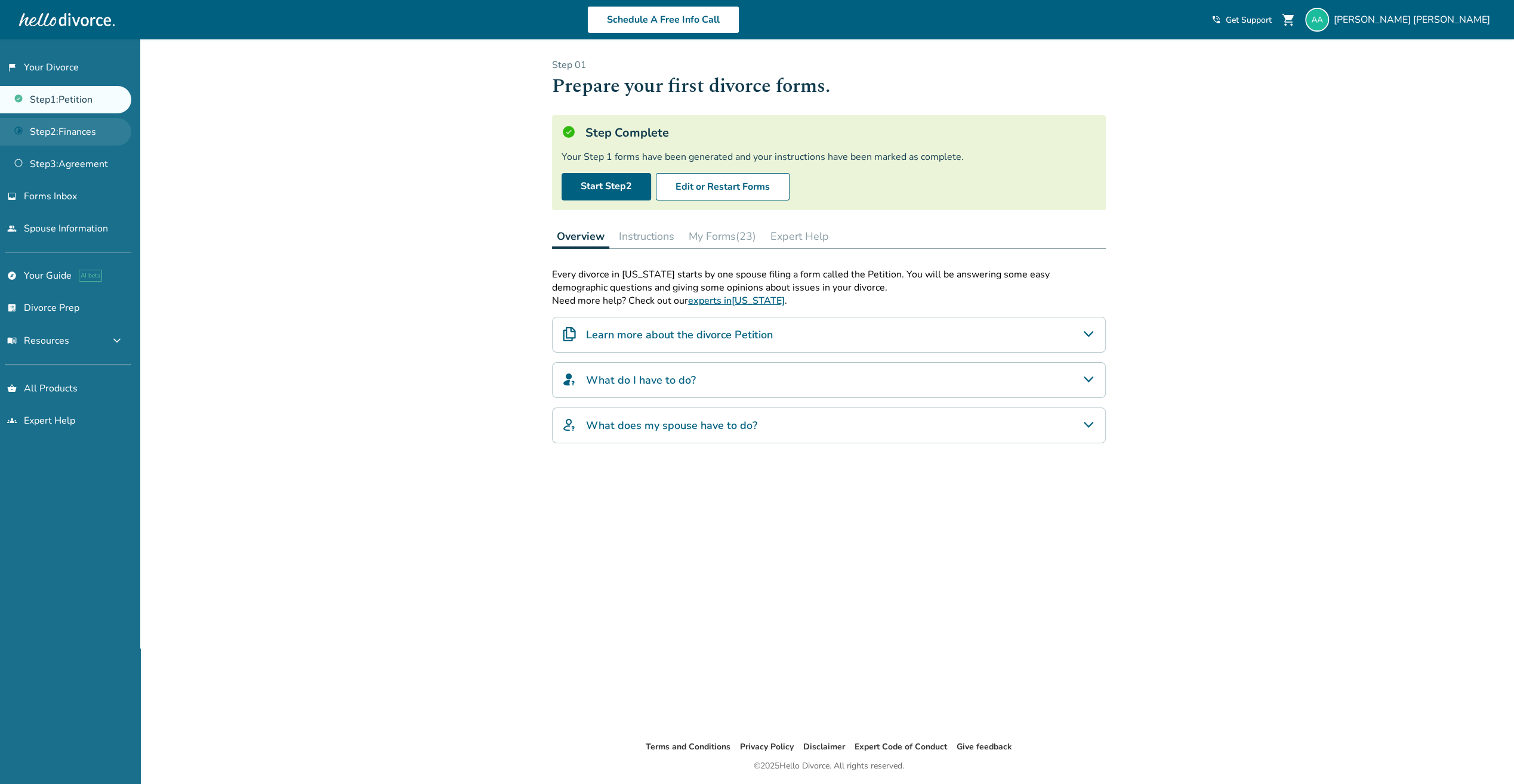
click at [56, 127] on link "Step 2 : Finances" at bounding box center [65, 131] width 131 height 27
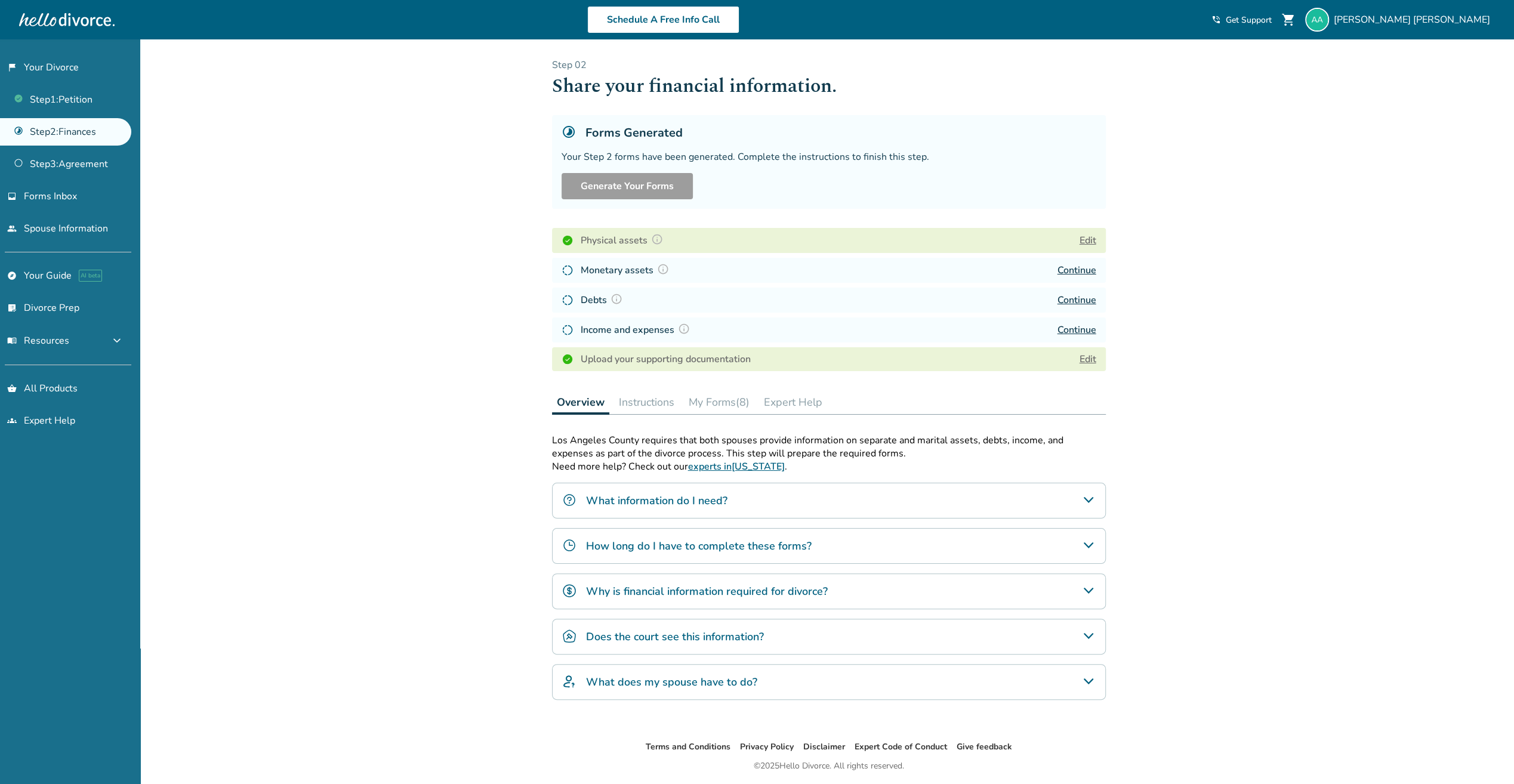
click at [811, 147] on div "Forms Generated Your Step 2 forms have been generated. Complete the instruction…" at bounding box center [829, 162] width 554 height 94
click at [470, 228] on div "Added to cart Step 0 2 Share your financial information. Forms Generated Your S…" at bounding box center [757, 431] width 1514 height 784
click at [1405, 9] on div "[PERSON_NAME]" at bounding box center [1400, 19] width 190 height 24
click at [1329, 14] on img at bounding box center [1317, 19] width 24 height 24
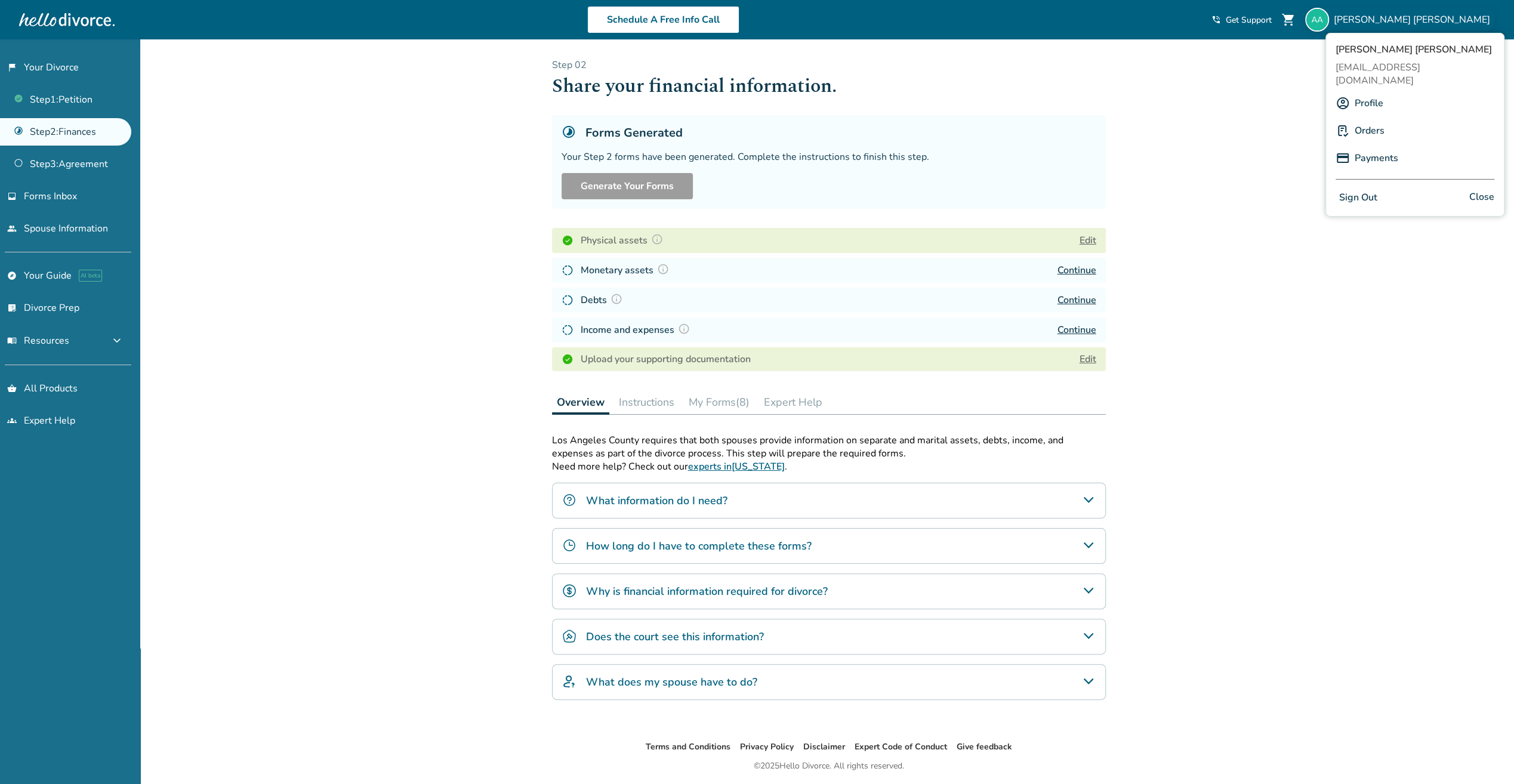
click at [1359, 189] on button "Sign Out" at bounding box center [1358, 197] width 45 height 17
